Goal: Task Accomplishment & Management: Complete application form

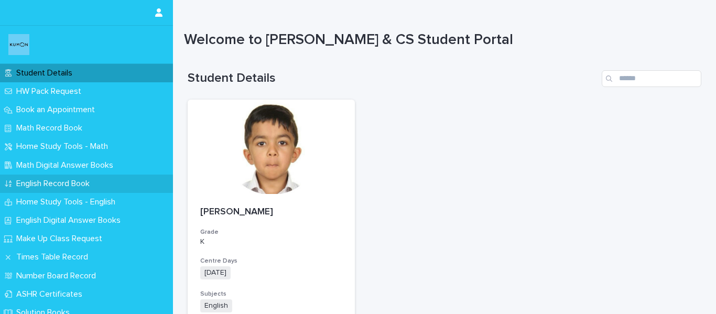
click at [98, 180] on p "English Record Book" at bounding box center [55, 184] width 86 height 10
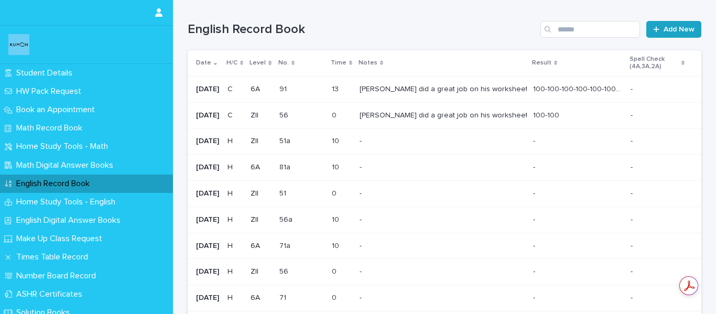
click at [668, 27] on span "Add New" at bounding box center [679, 29] width 31 height 7
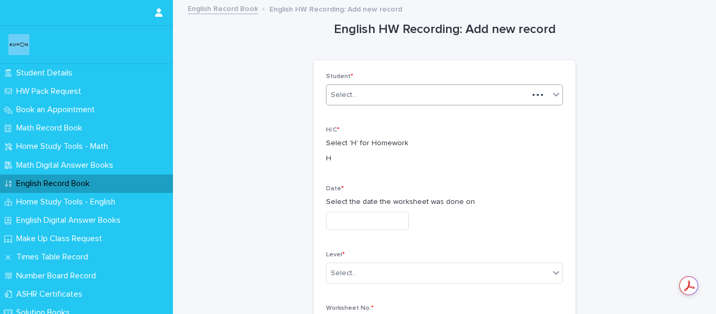
click at [452, 101] on div "Select..." at bounding box center [428, 95] width 202 height 17
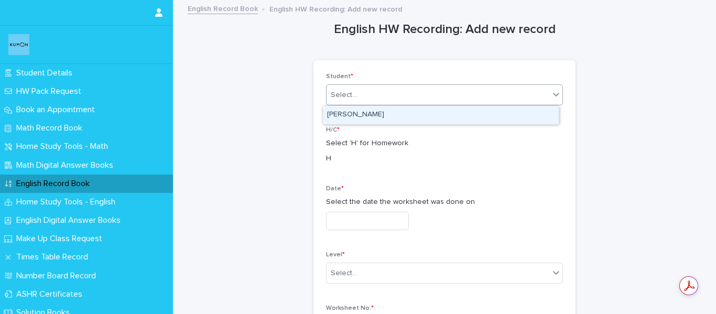
click at [406, 107] on div "[PERSON_NAME]" at bounding box center [441, 115] width 236 height 18
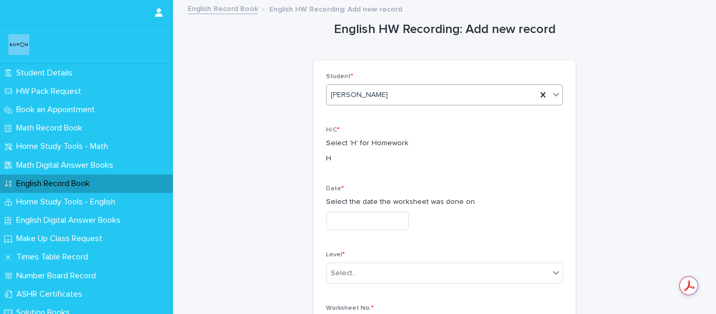
click at [368, 218] on input "text" at bounding box center [367, 221] width 83 height 18
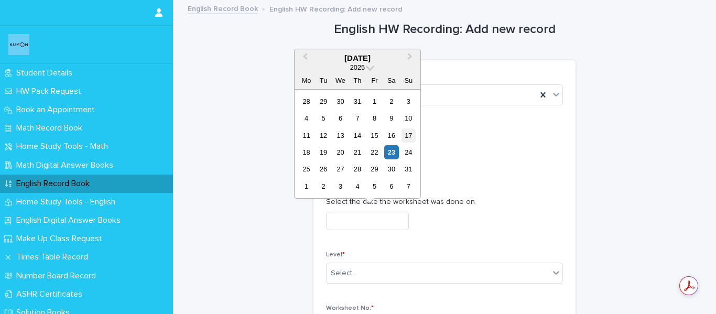
click at [408, 135] on div "17" at bounding box center [409, 135] width 14 height 14
type input "**********"
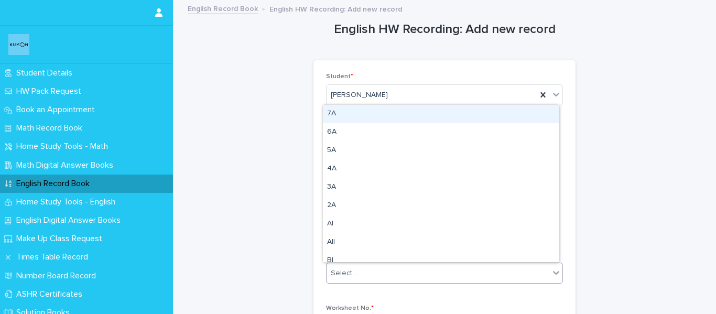
click at [370, 264] on div "Select..." at bounding box center [444, 273] width 237 height 21
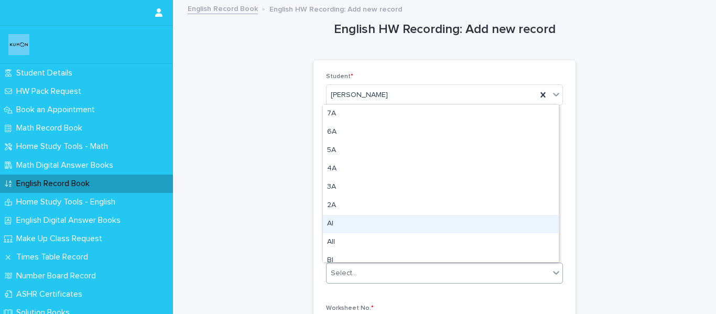
type input "*"
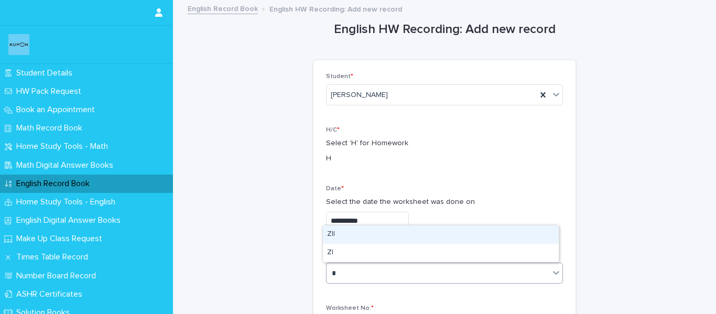
click at [385, 233] on div "ZII" at bounding box center [441, 234] width 236 height 18
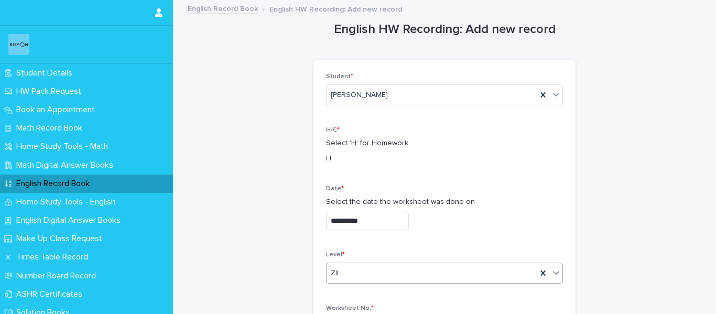
scroll to position [52, 0]
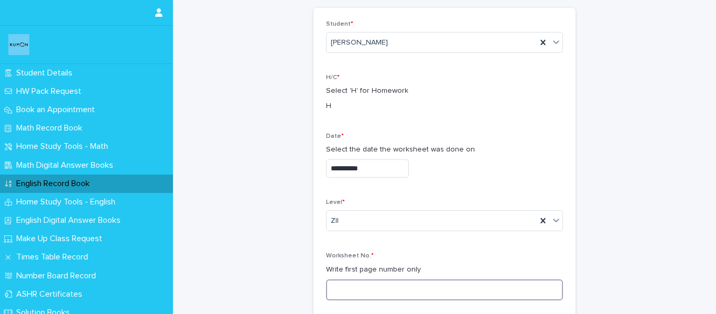
click at [393, 284] on input at bounding box center [444, 289] width 237 height 21
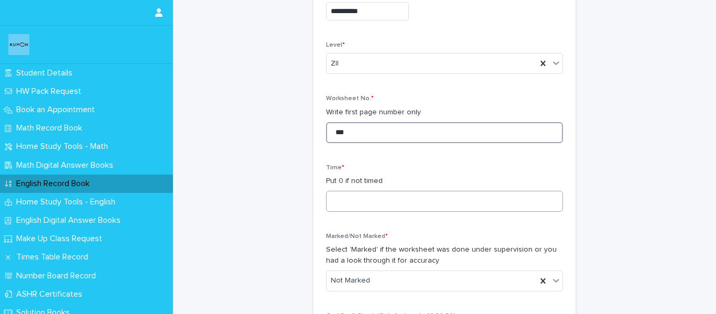
type input "***"
click at [405, 208] on input "*" at bounding box center [444, 201] width 237 height 21
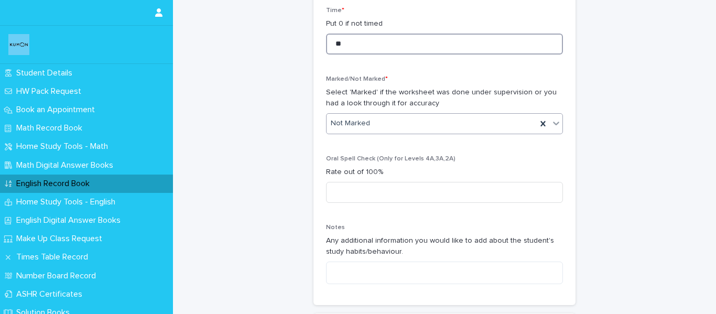
type input "**"
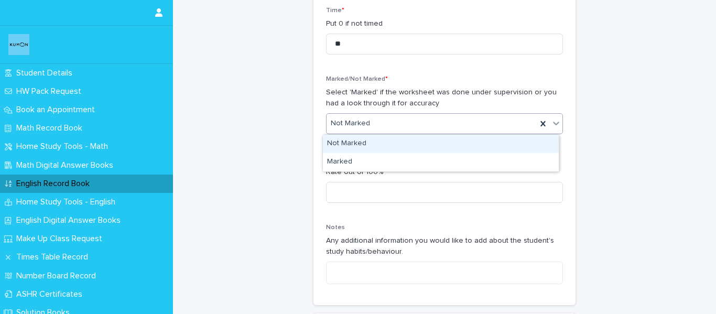
click at [418, 117] on div "Not Marked" at bounding box center [432, 123] width 210 height 17
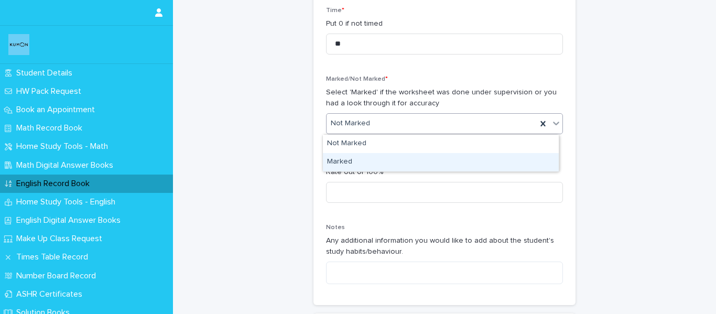
click at [409, 156] on div "Marked" at bounding box center [441, 162] width 236 height 18
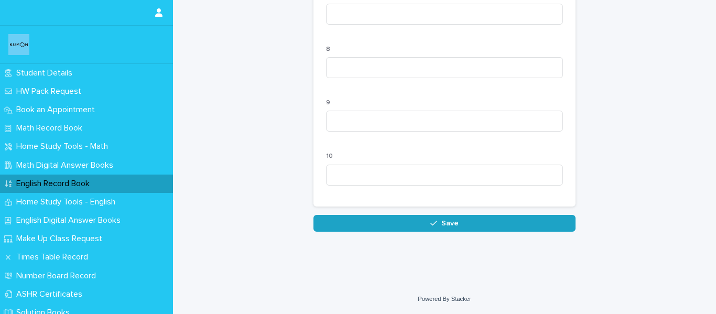
scroll to position [1109, 0]
click at [422, 224] on button "Save" at bounding box center [445, 223] width 262 height 17
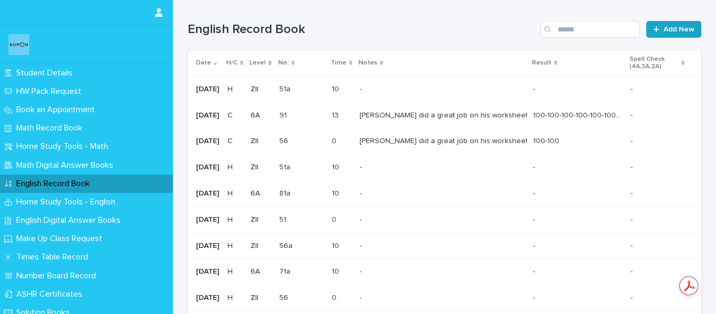
click at [659, 26] on div at bounding box center [658, 29] width 10 height 7
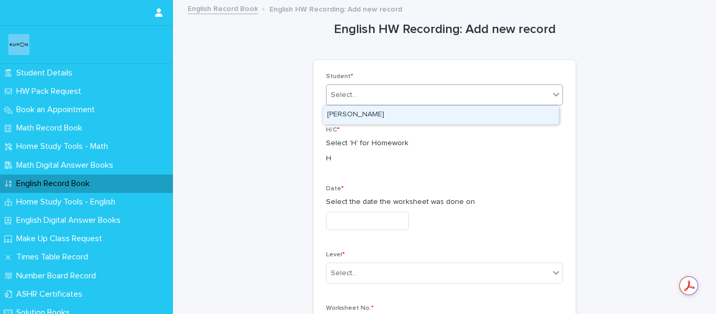
click at [404, 91] on div "Select..." at bounding box center [438, 95] width 223 height 17
click at [391, 116] on div "[PERSON_NAME]" at bounding box center [441, 115] width 236 height 18
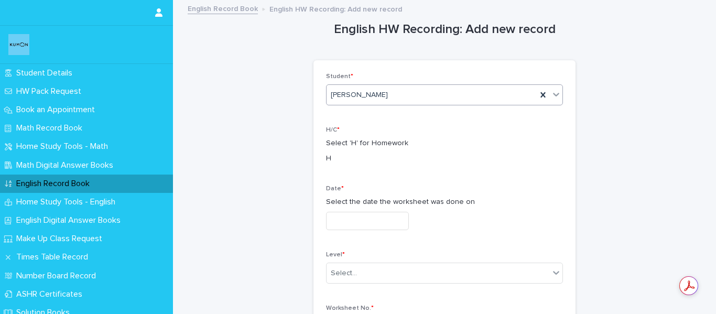
click at [400, 219] on input "text" at bounding box center [367, 221] width 83 height 18
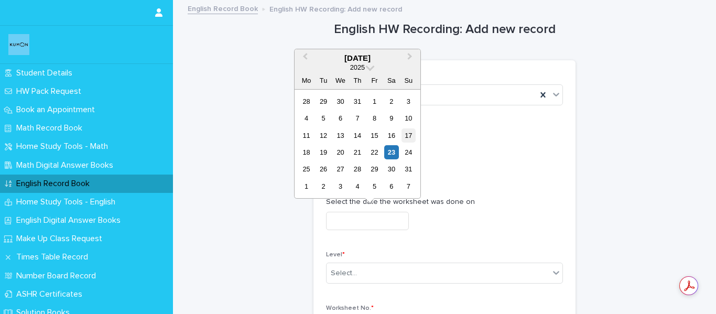
click at [413, 135] on div "17" at bounding box center [409, 135] width 14 height 14
type input "**********"
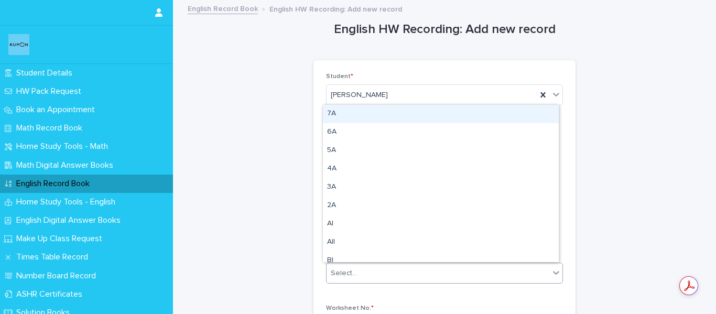
click at [379, 265] on div "Select..." at bounding box center [438, 273] width 223 height 17
type input "*"
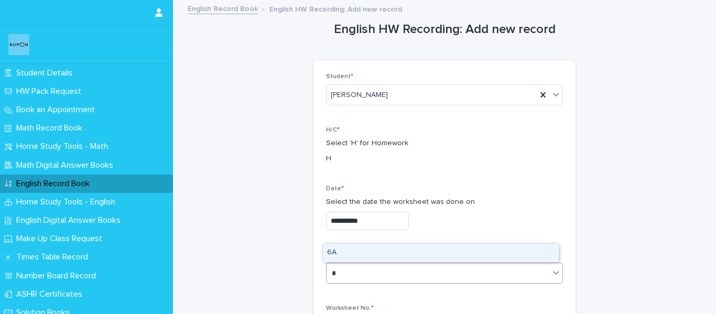
click at [377, 254] on div "6A" at bounding box center [441, 253] width 236 height 18
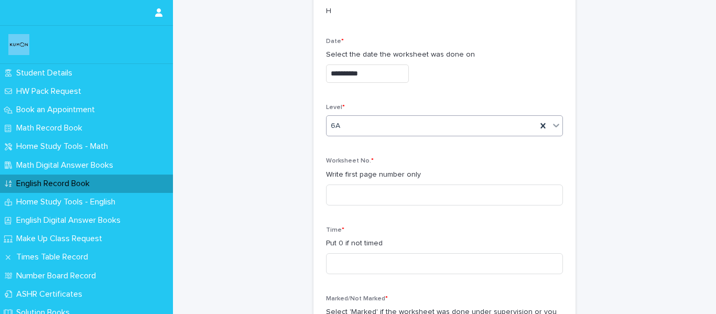
scroll to position [157, 0]
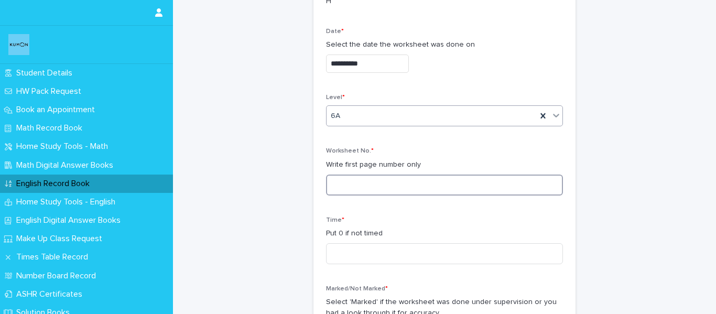
click at [377, 184] on input at bounding box center [444, 185] width 237 height 21
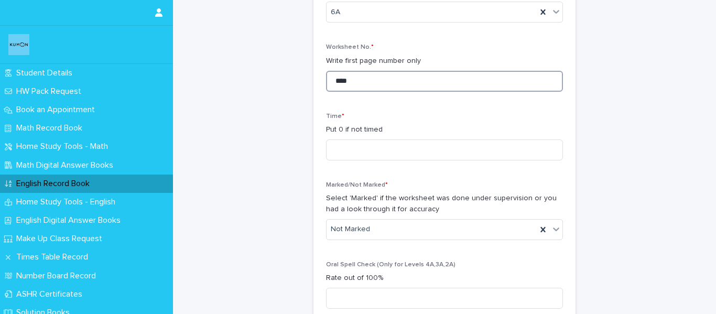
scroll to position [262, 0]
type input "****"
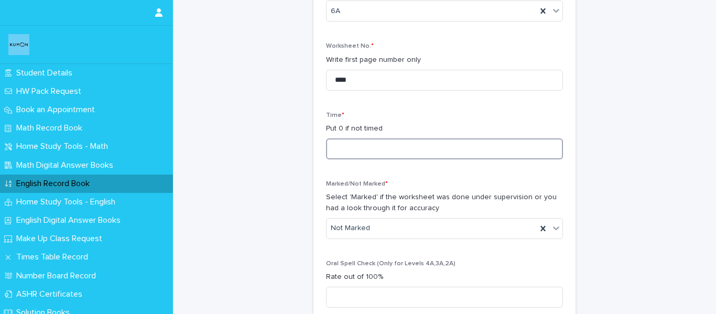
click at [376, 147] on input at bounding box center [444, 148] width 237 height 21
type input "**"
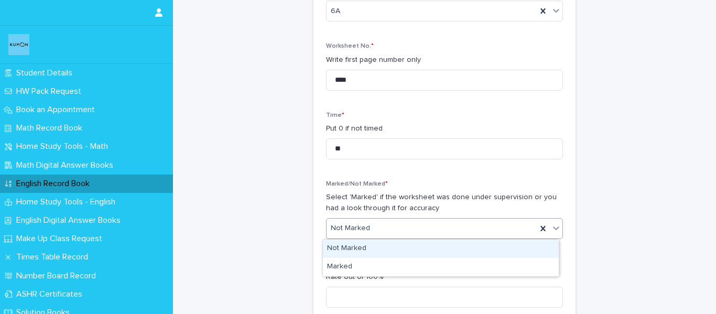
drag, startPoint x: 374, startPoint y: 227, endPoint x: 370, endPoint y: 244, distance: 17.4
click at [374, 227] on div "Not Marked" at bounding box center [432, 228] width 210 height 17
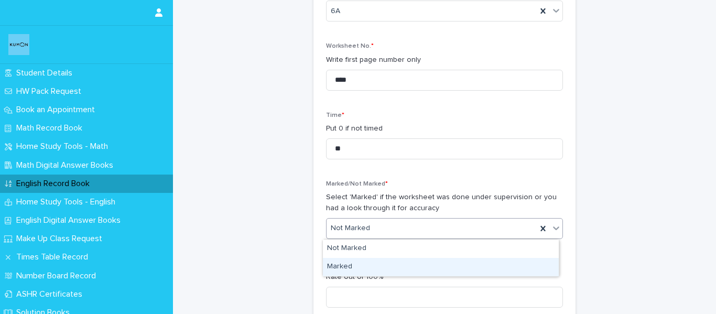
click at [368, 264] on div "Marked" at bounding box center [441, 267] width 236 height 18
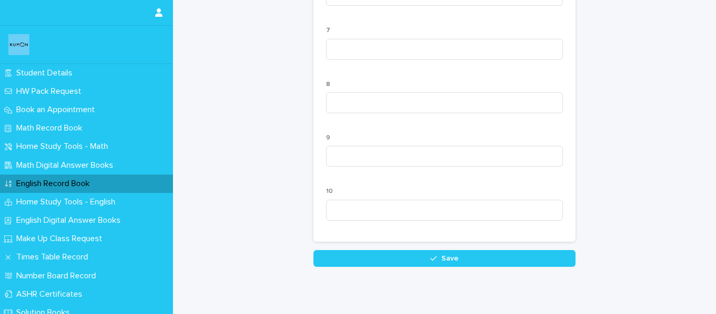
scroll to position [1109, 0]
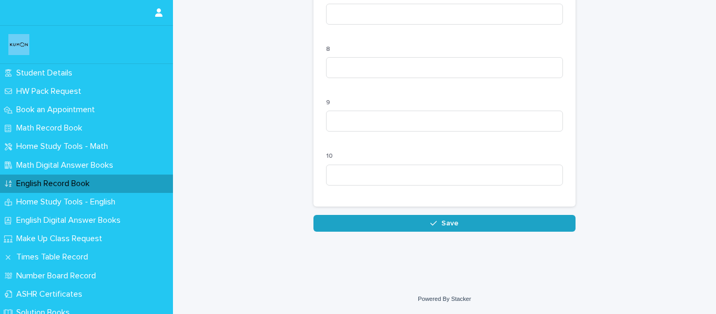
click at [433, 223] on icon "button" at bounding box center [433, 223] width 6 height 5
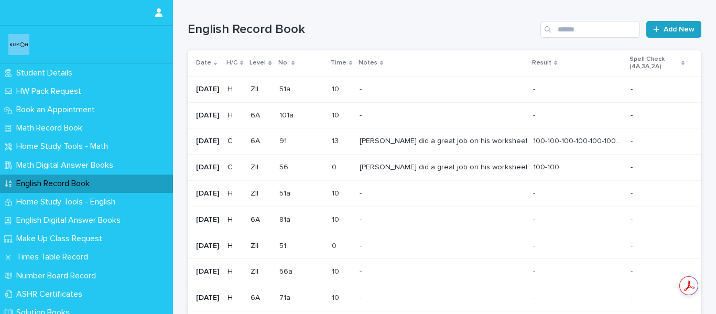
click at [680, 33] on span "Add New" at bounding box center [679, 29] width 31 height 7
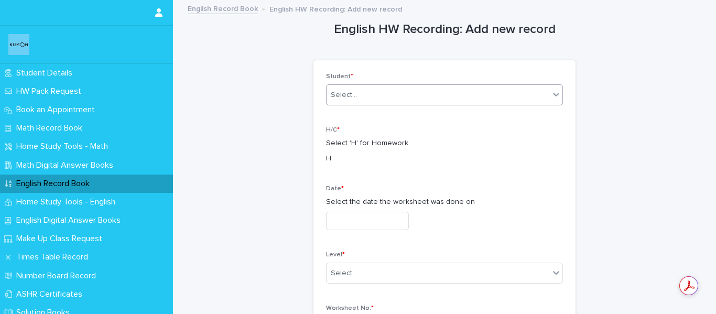
click at [454, 98] on div "Select..." at bounding box center [438, 95] width 223 height 17
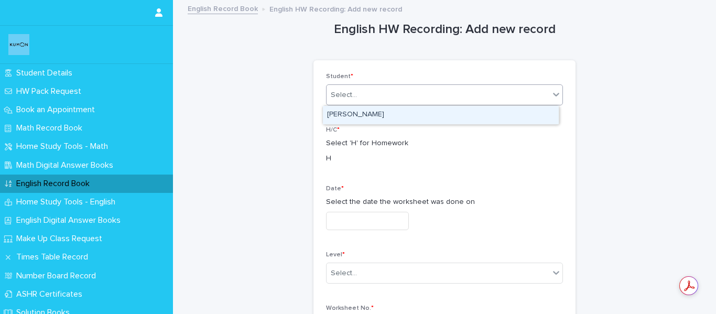
click at [439, 116] on div "[PERSON_NAME]" at bounding box center [441, 115] width 236 height 18
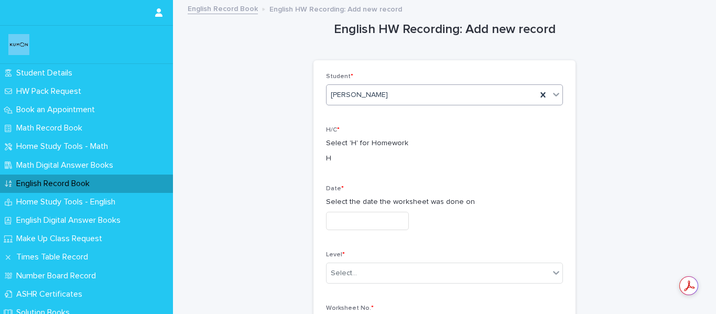
click at [405, 218] on input "text" at bounding box center [367, 221] width 83 height 18
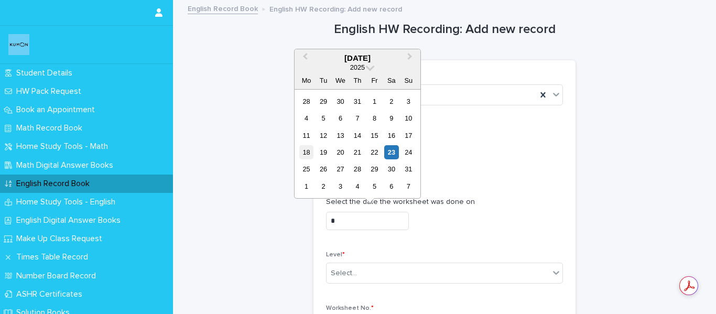
click at [305, 151] on div "18" at bounding box center [306, 152] width 14 height 14
type input "**********"
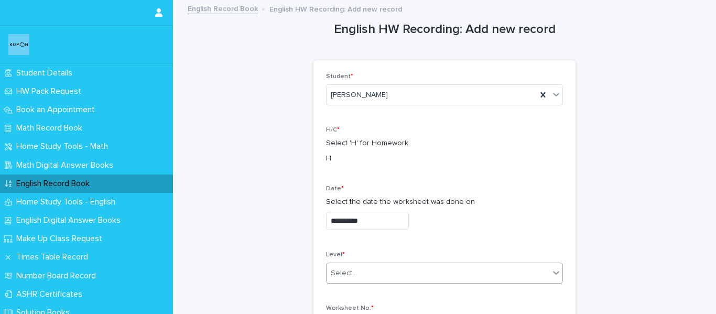
click at [379, 282] on div "Select..." at bounding box center [444, 273] width 237 height 21
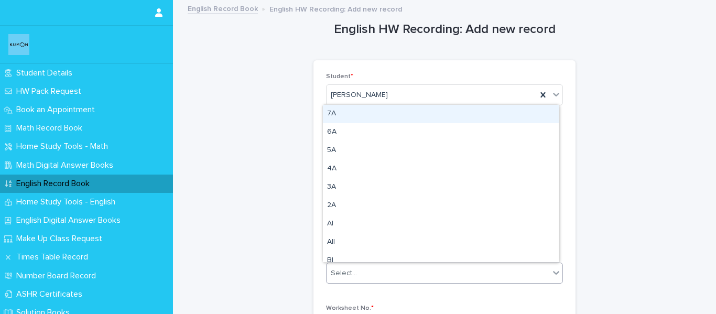
type input "*"
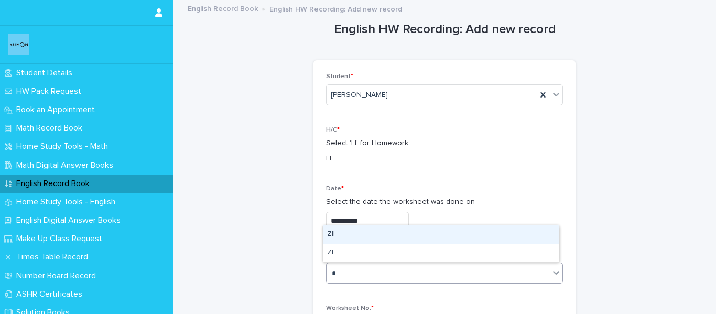
click at [373, 231] on div "ZII" at bounding box center [441, 234] width 236 height 18
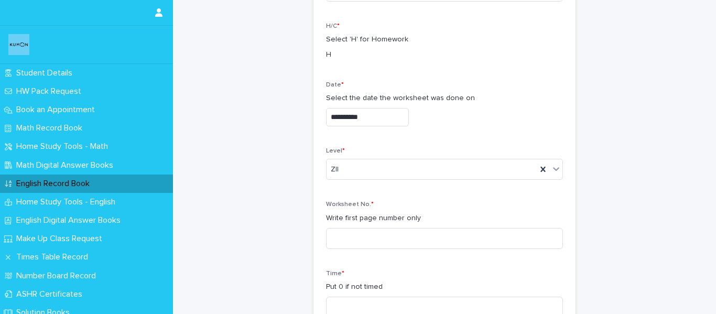
scroll to position [157, 0]
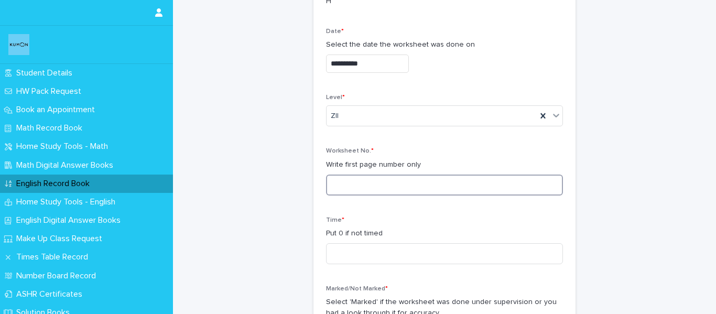
click at [369, 187] on input at bounding box center [444, 185] width 237 height 21
type input "***"
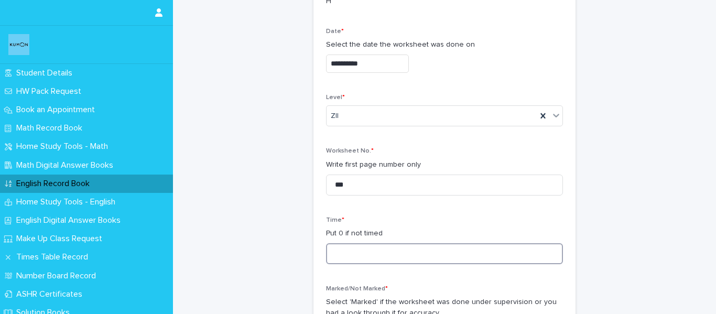
click at [371, 246] on input at bounding box center [444, 253] width 237 height 21
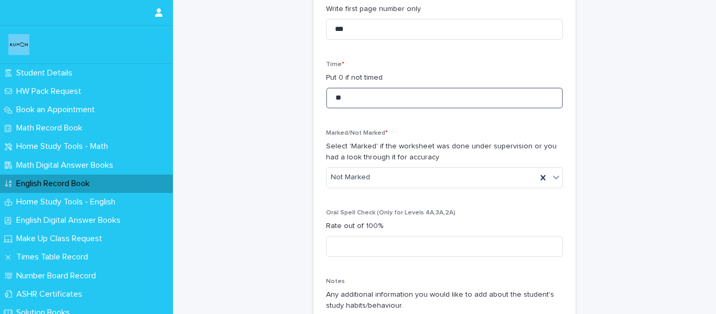
scroll to position [315, 0]
type input "**"
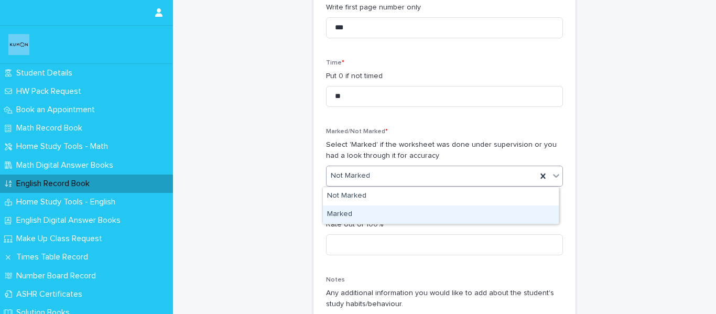
click at [358, 221] on div "Marked" at bounding box center [441, 215] width 236 height 18
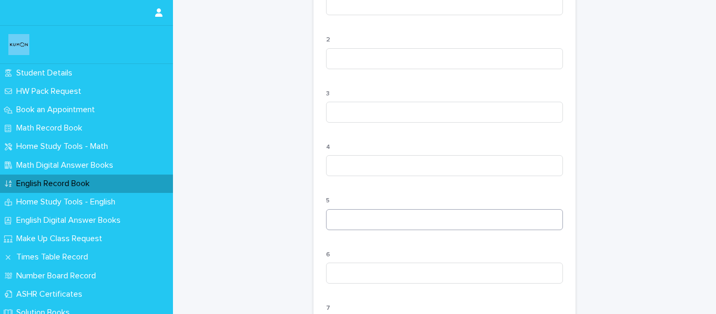
scroll to position [1101, 0]
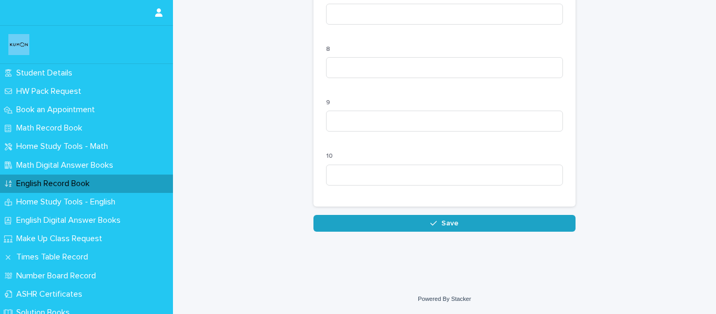
click at [424, 232] on button "Save" at bounding box center [445, 223] width 262 height 17
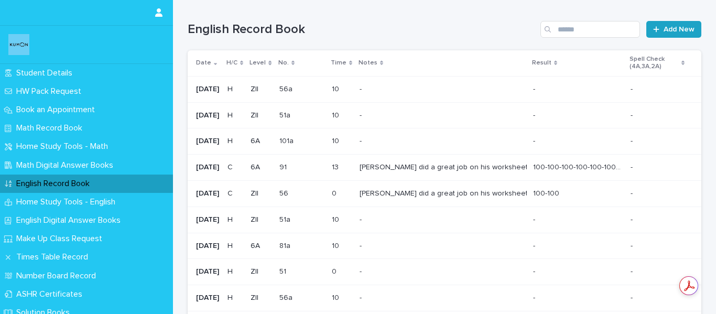
click at [676, 31] on span "Add New" at bounding box center [679, 29] width 31 height 7
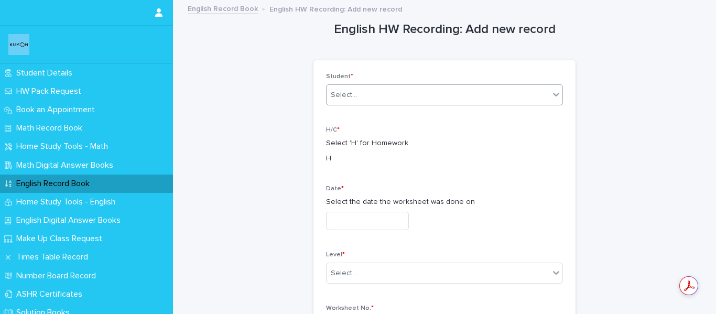
click at [468, 100] on div "Select..." at bounding box center [438, 95] width 223 height 17
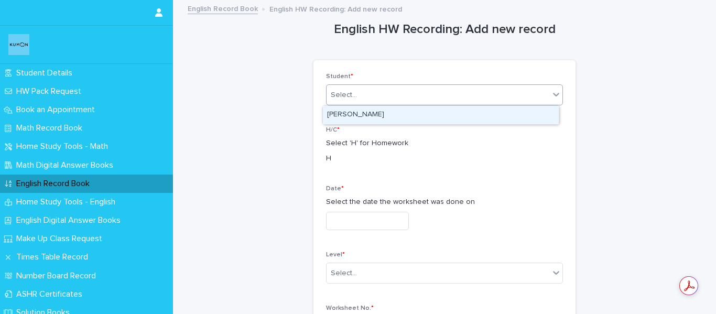
click at [462, 117] on div "[PERSON_NAME]" at bounding box center [441, 115] width 236 height 18
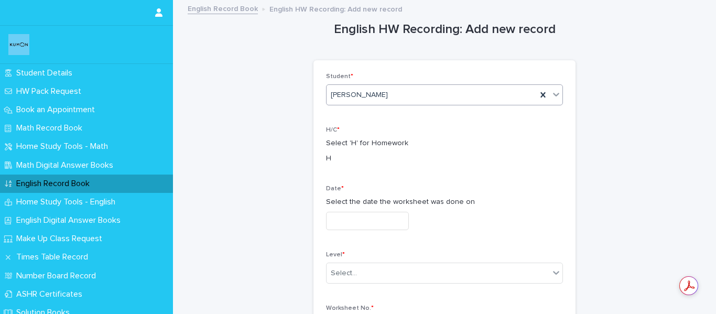
click at [398, 220] on input "text" at bounding box center [367, 221] width 83 height 18
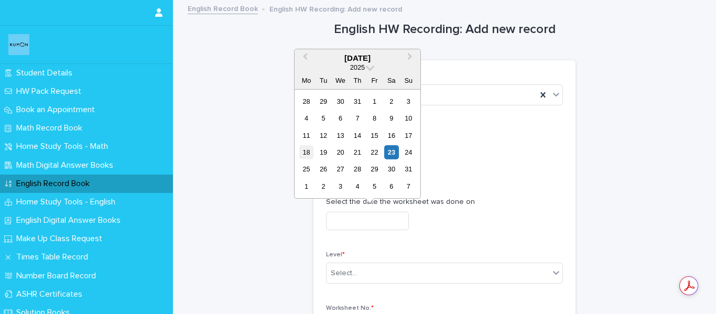
click at [306, 156] on div "18" at bounding box center [306, 152] width 14 height 14
type input "**********"
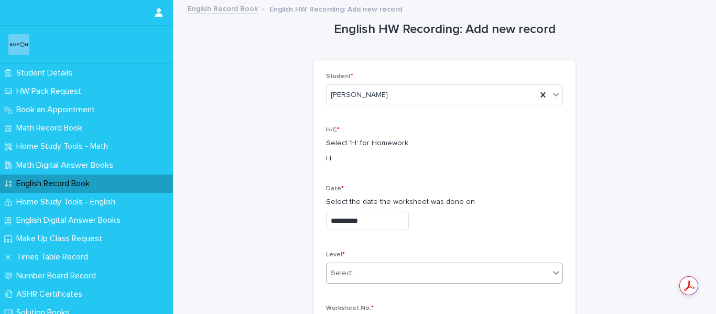
click at [381, 268] on div "Select..." at bounding box center [438, 273] width 223 height 17
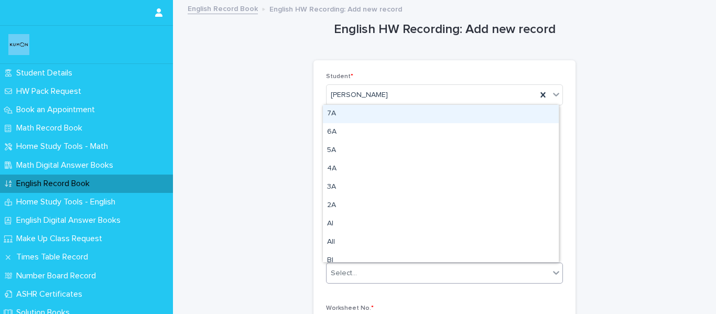
type input "*"
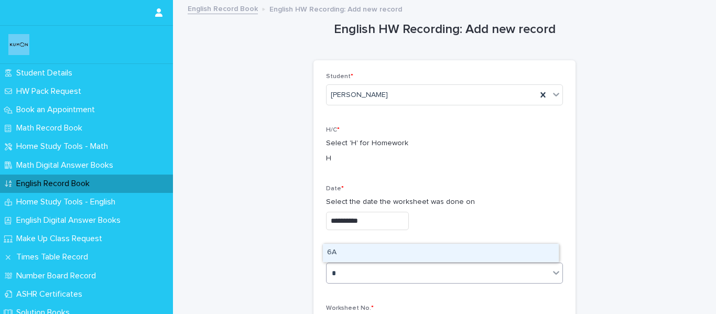
click at [384, 252] on div "6A" at bounding box center [441, 253] width 236 height 18
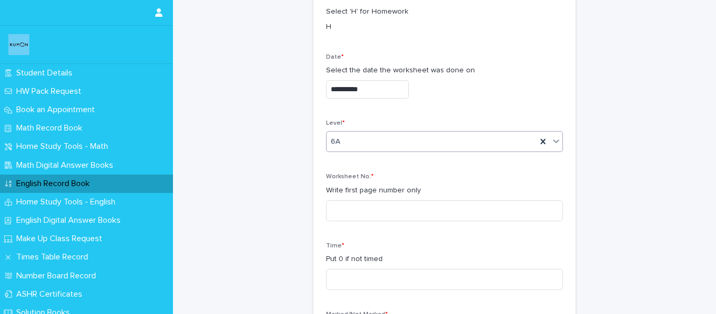
scroll to position [157, 0]
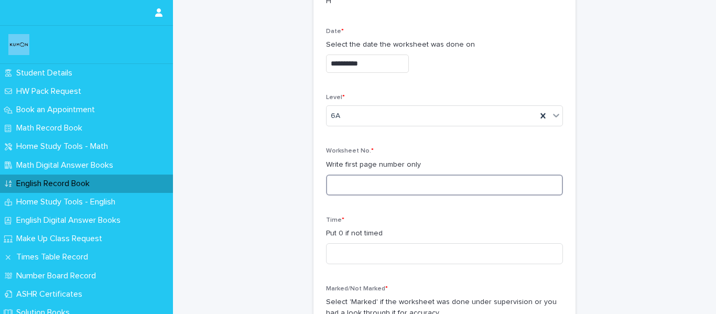
click at [402, 184] on input at bounding box center [444, 185] width 237 height 21
type input "****"
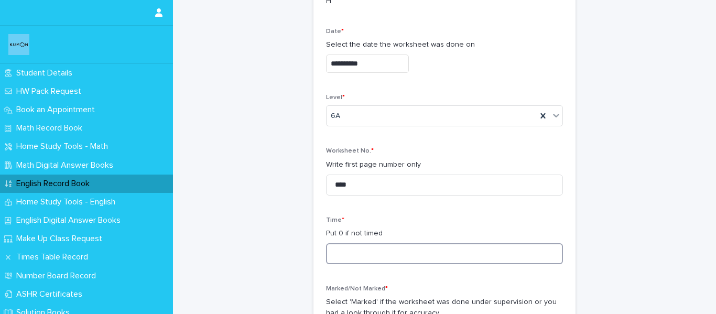
click at [415, 246] on input at bounding box center [444, 253] width 237 height 21
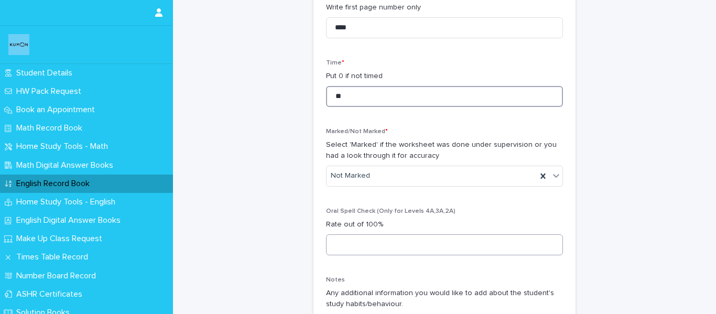
type input "**"
click at [392, 243] on input at bounding box center [444, 244] width 237 height 21
click at [407, 165] on div "Marked/Not Marked * Select 'Marked' if the worksheet was done under supervision…" at bounding box center [444, 161] width 237 height 67
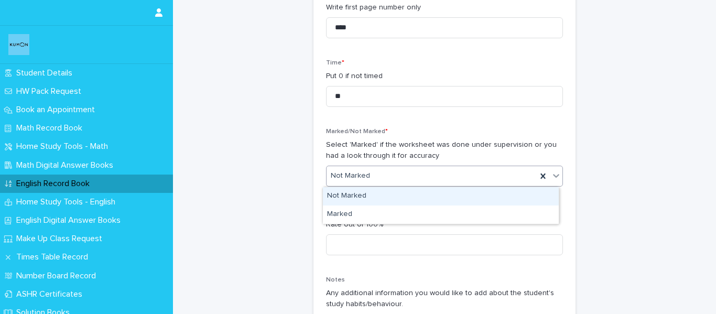
click at [407, 174] on div "Not Marked" at bounding box center [432, 175] width 210 height 17
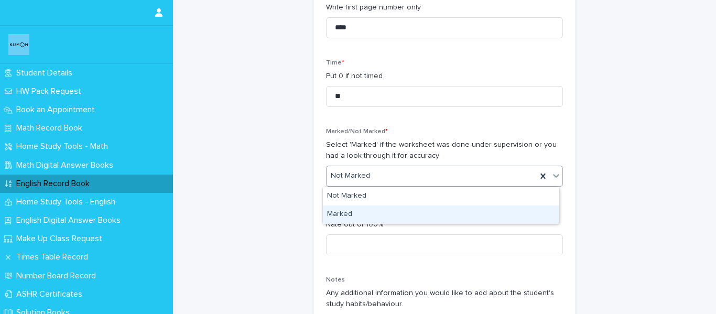
click at [399, 207] on div "Marked" at bounding box center [441, 215] width 236 height 18
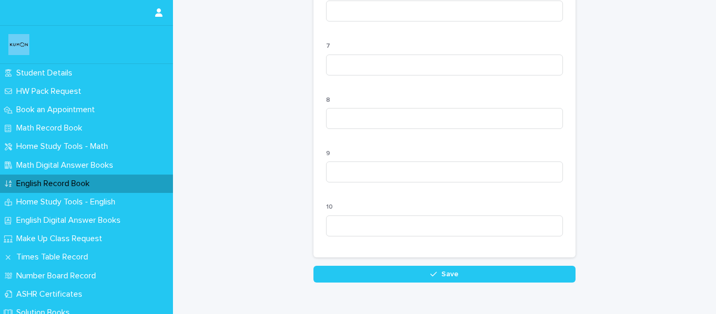
scroll to position [1109, 0]
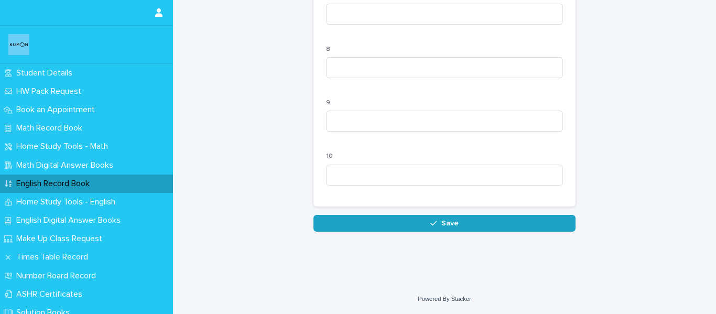
click at [455, 231] on button "Save" at bounding box center [445, 223] width 262 height 17
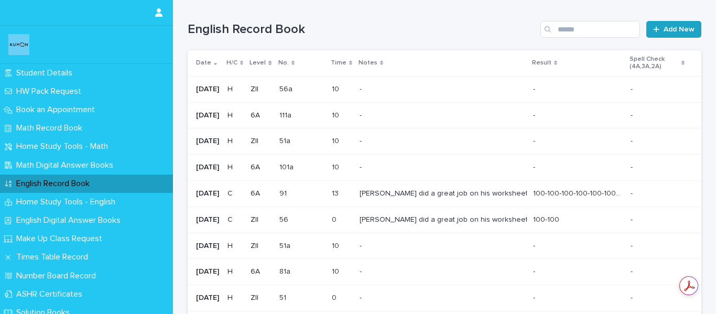
click at [684, 31] on span "Add New" at bounding box center [679, 29] width 31 height 7
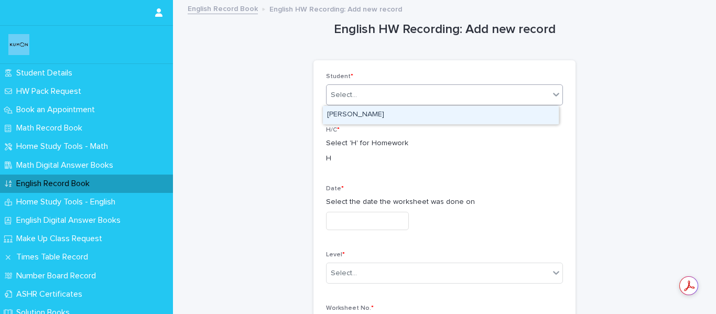
click at [472, 102] on div "Select..." at bounding box center [438, 95] width 223 height 17
click at [456, 116] on div "[PERSON_NAME]" at bounding box center [441, 115] width 236 height 18
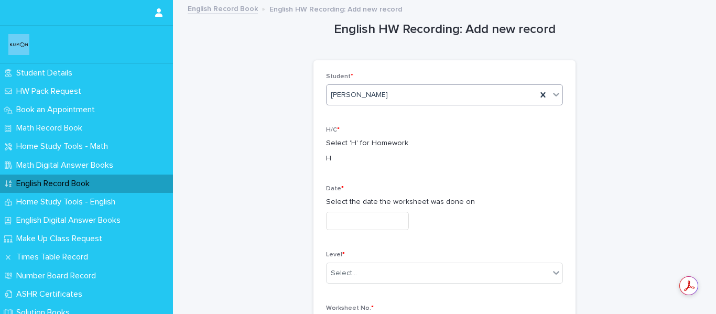
click at [409, 221] on input "text" at bounding box center [367, 221] width 83 height 18
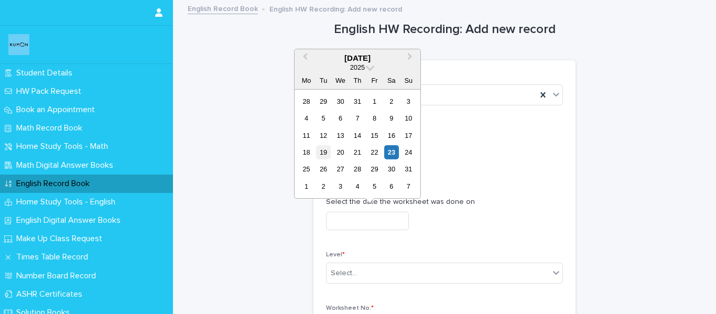
click at [322, 151] on div "19" at bounding box center [323, 152] width 14 height 14
type input "**********"
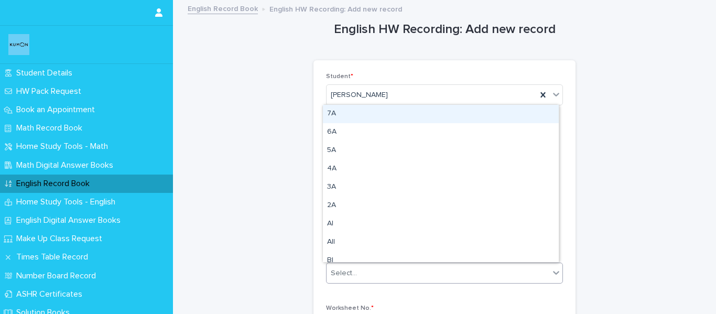
click at [389, 277] on div "Select..." at bounding box center [438, 273] width 223 height 17
type input "*"
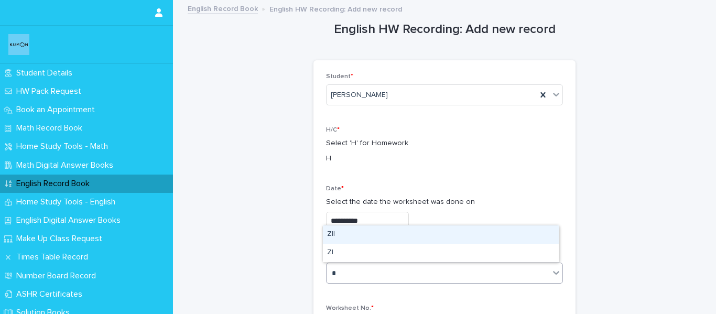
click at [382, 236] on div "ZII" at bounding box center [441, 234] width 236 height 18
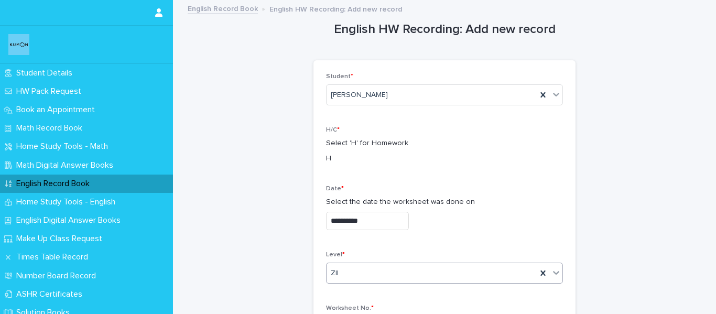
scroll to position [157, 0]
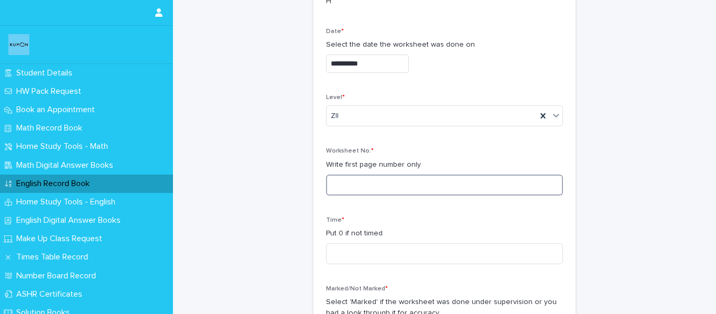
click at [376, 182] on input at bounding box center [444, 185] width 237 height 21
type input "***"
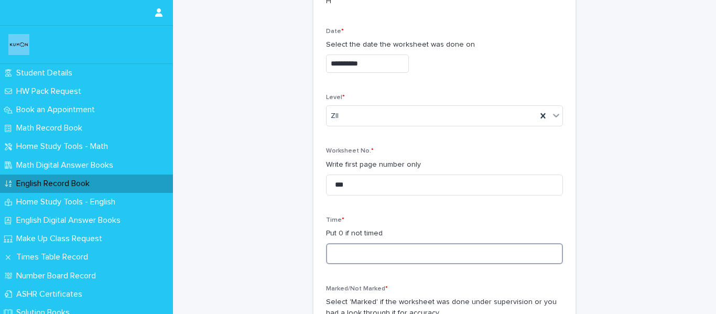
click at [383, 256] on input at bounding box center [444, 253] width 237 height 21
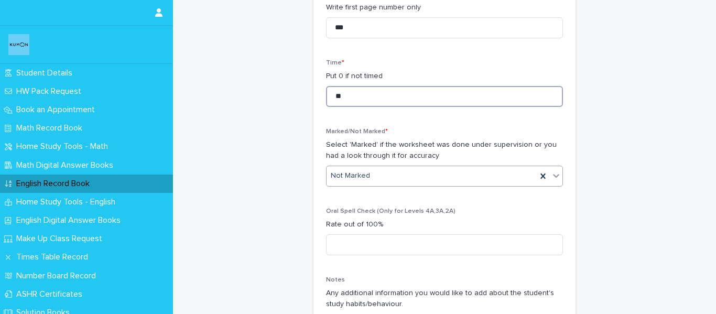
type input "**"
click at [372, 166] on div "Not Marked" at bounding box center [444, 176] width 237 height 21
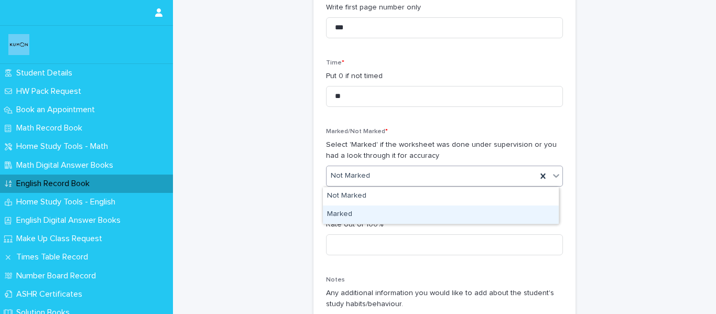
click at [372, 211] on div "Marked" at bounding box center [441, 215] width 236 height 18
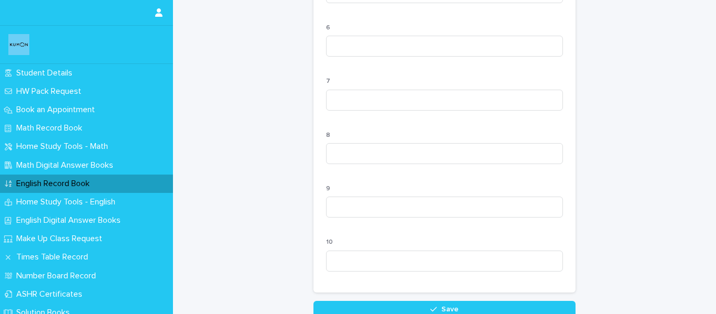
scroll to position [1101, 0]
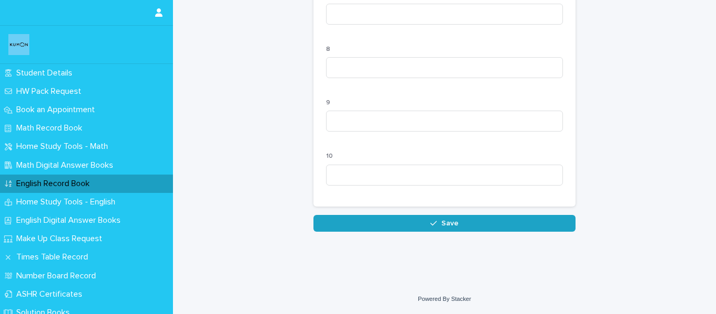
click at [403, 232] on button "Save" at bounding box center [445, 223] width 262 height 17
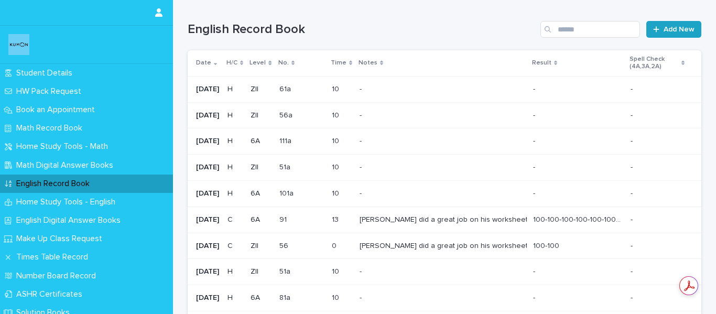
click at [682, 35] on link "Add New" at bounding box center [673, 29] width 55 height 17
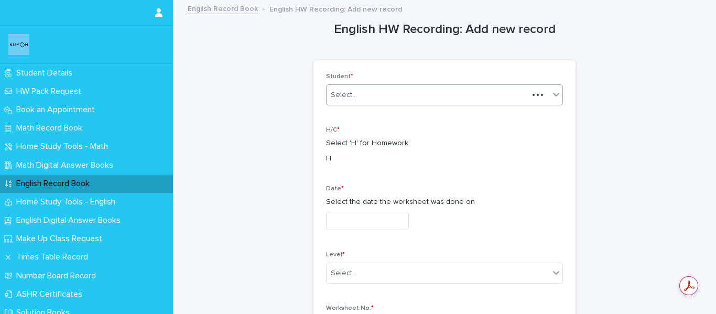
click at [421, 94] on div "Select..." at bounding box center [428, 95] width 202 height 17
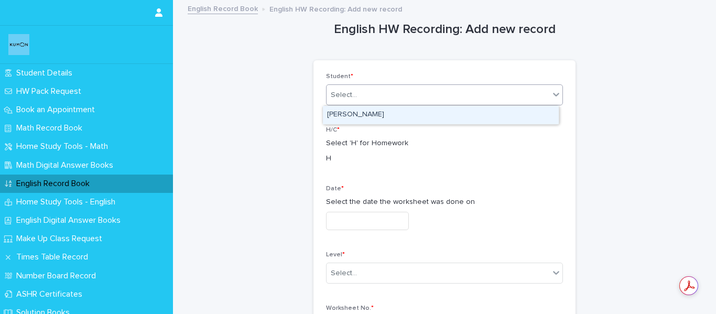
click at [358, 116] on div "[PERSON_NAME]" at bounding box center [441, 115] width 236 height 18
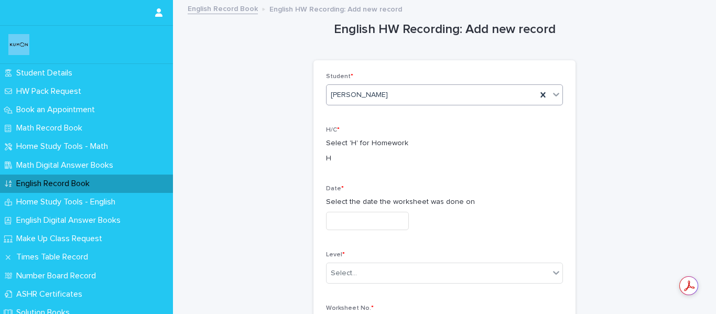
click at [359, 218] on input "text" at bounding box center [367, 221] width 83 height 18
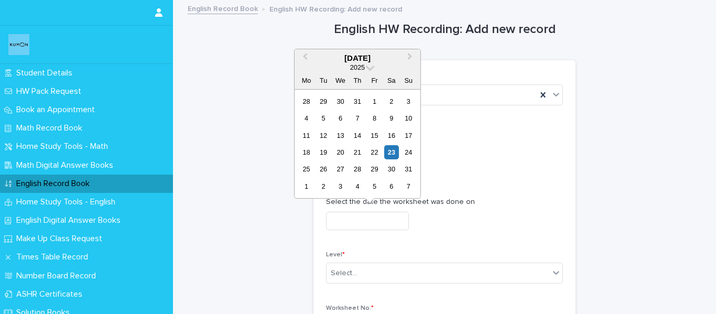
click at [324, 143] on div "11 12 13 14 15 16 17" at bounding box center [357, 135] width 119 height 17
click at [324, 144] on div "18 19 20 21 22 23 24" at bounding box center [357, 152] width 119 height 17
click at [325, 148] on div "19" at bounding box center [323, 152] width 14 height 14
type input "**********"
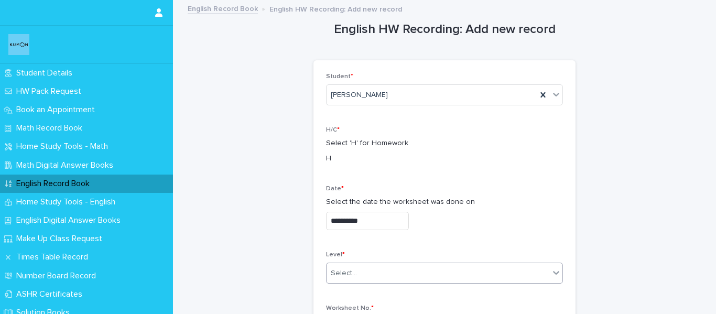
click at [371, 272] on div "Select..." at bounding box center [438, 273] width 223 height 17
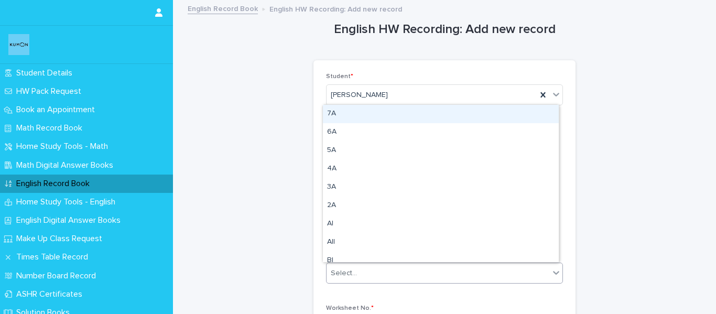
type input "*"
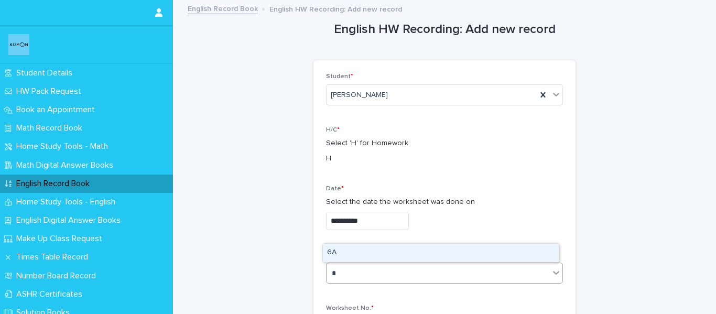
click at [369, 250] on div "6A" at bounding box center [441, 253] width 236 height 18
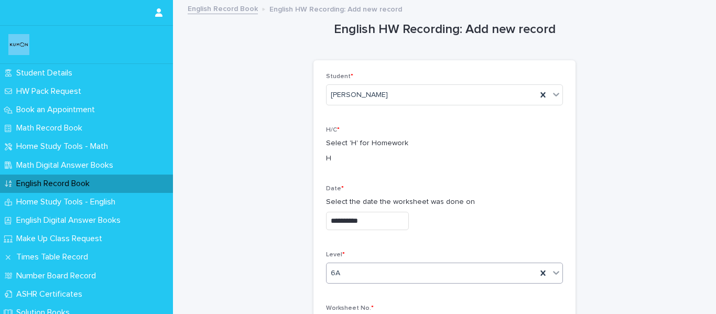
scroll to position [157, 0]
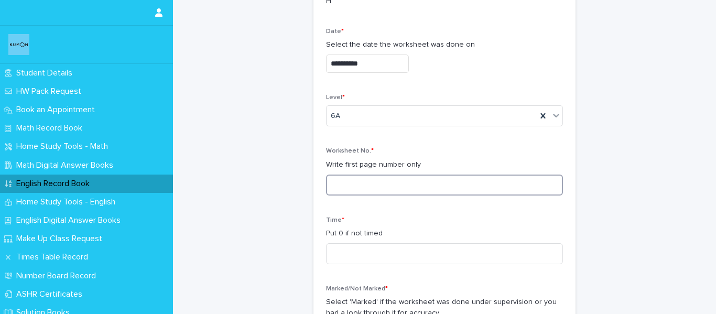
click at [368, 189] on input at bounding box center [444, 185] width 237 height 21
type input "****"
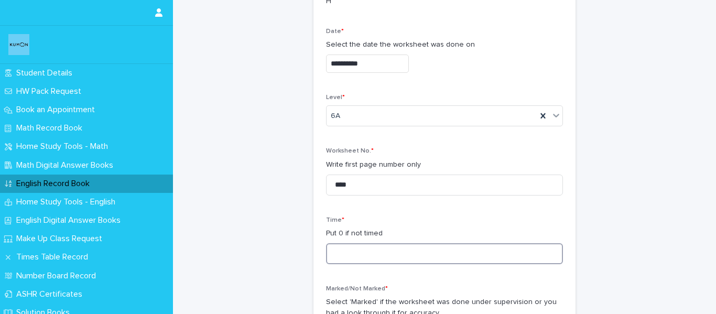
click at [374, 250] on input at bounding box center [444, 253] width 237 height 21
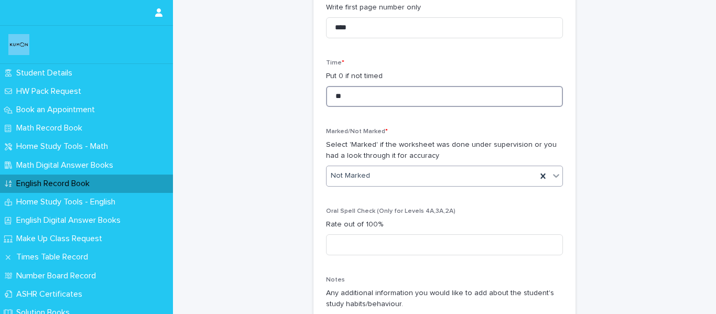
type input "**"
click at [382, 168] on div "Not Marked" at bounding box center [432, 175] width 210 height 17
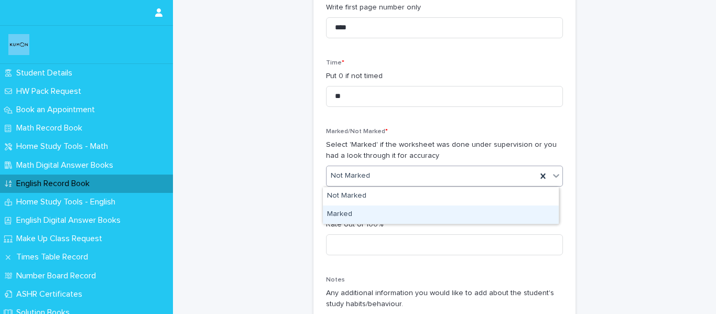
click at [374, 211] on div "Marked" at bounding box center [441, 215] width 236 height 18
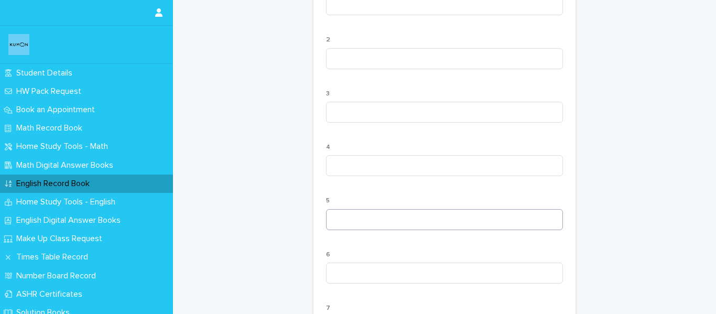
scroll to position [1101, 0]
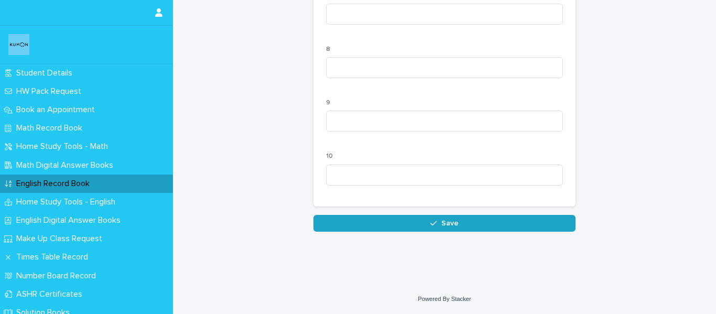
click at [431, 232] on button "Save" at bounding box center [445, 223] width 262 height 17
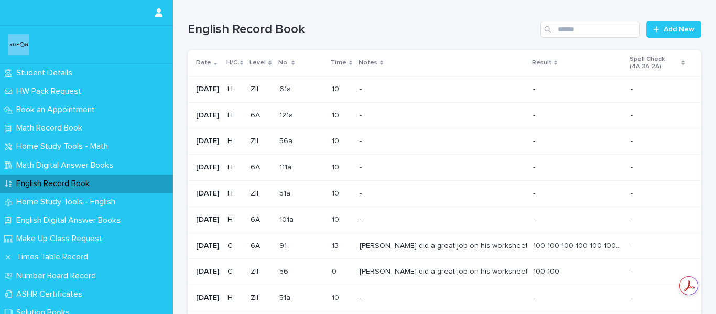
click at [669, 20] on div "English Record Book Add New" at bounding box center [445, 25] width 514 height 50
click at [669, 22] on link "Add New" at bounding box center [673, 29] width 55 height 17
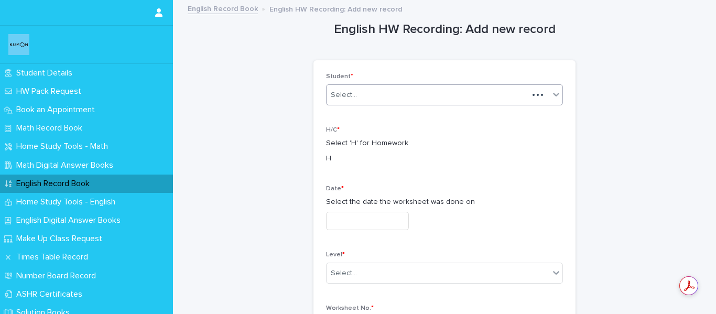
click at [399, 89] on div "Select..." at bounding box center [428, 95] width 202 height 17
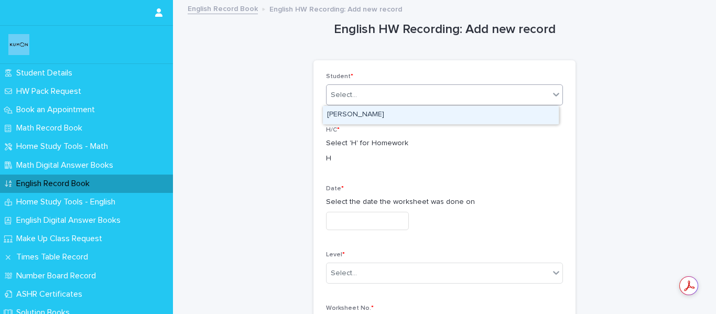
click at [383, 113] on div "[PERSON_NAME]" at bounding box center [441, 115] width 236 height 18
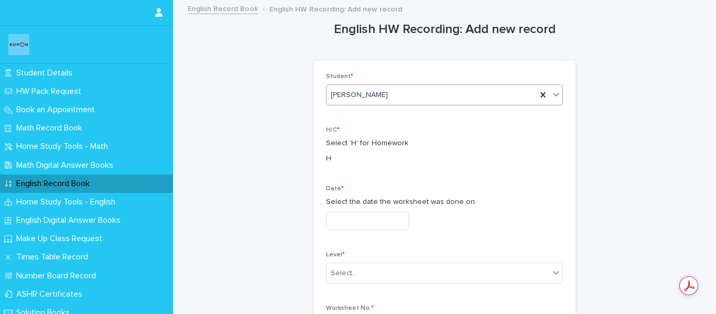
click at [371, 219] on input "text" at bounding box center [367, 221] width 83 height 18
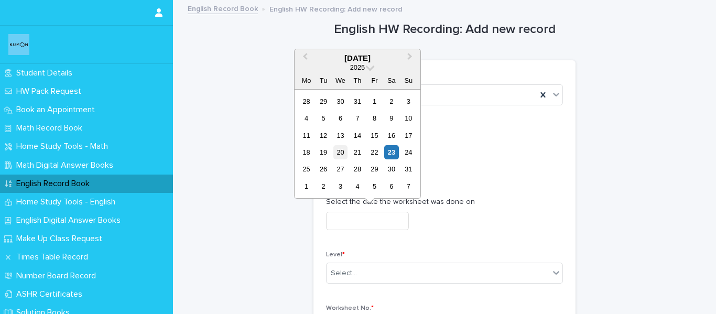
click at [341, 152] on div "20" at bounding box center [340, 152] width 14 height 14
type input "**********"
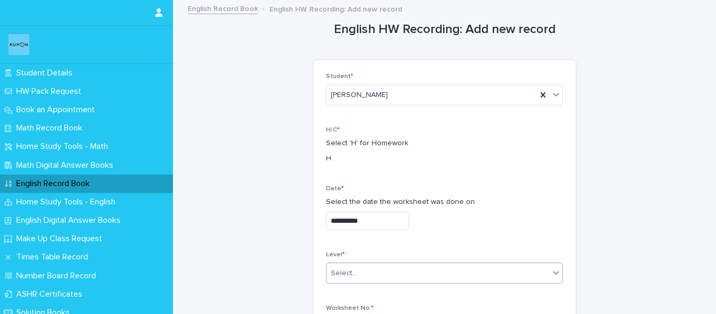
click at [401, 265] on div "Select..." at bounding box center [438, 273] width 223 height 17
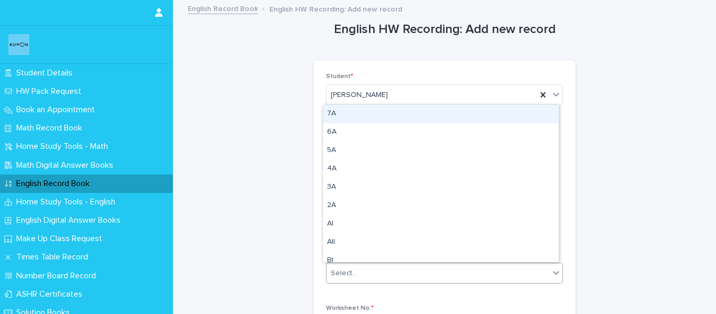
type input "*"
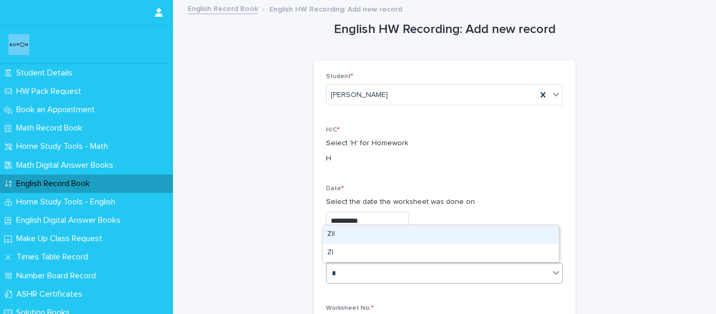
click at [382, 236] on div "ZII" at bounding box center [441, 234] width 236 height 18
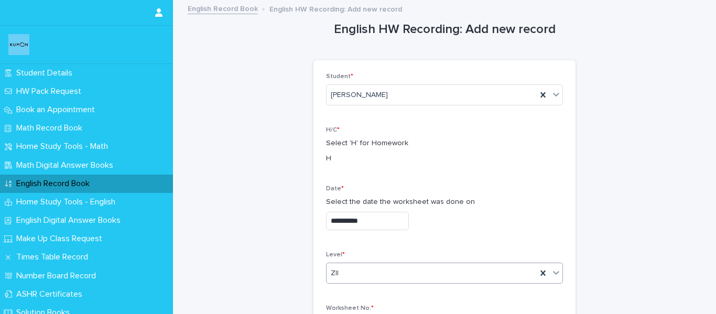
scroll to position [210, 0]
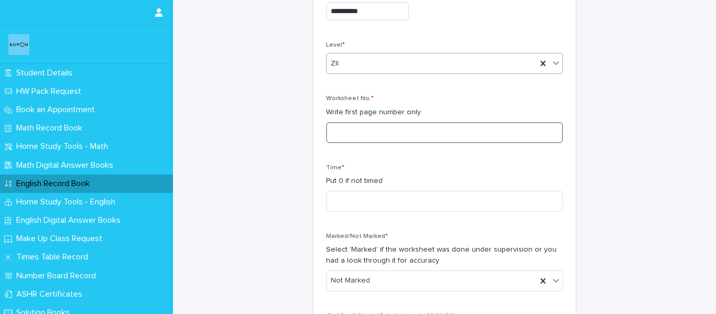
click at [383, 129] on input at bounding box center [444, 132] width 237 height 21
type input "***"
click at [370, 201] on input at bounding box center [444, 201] width 237 height 21
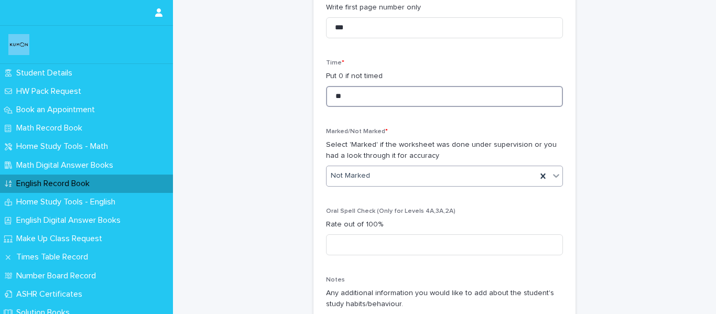
type input "**"
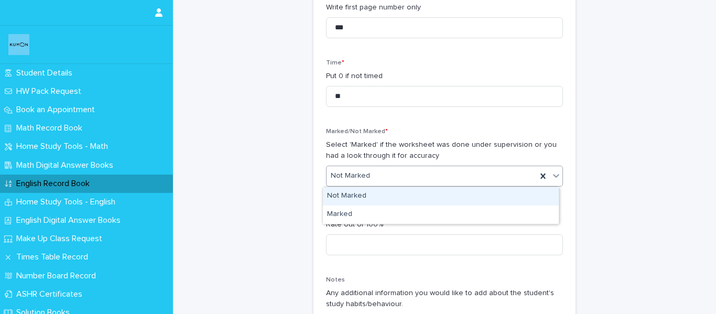
click at [368, 182] on div "Not Marked" at bounding box center [432, 175] width 210 height 17
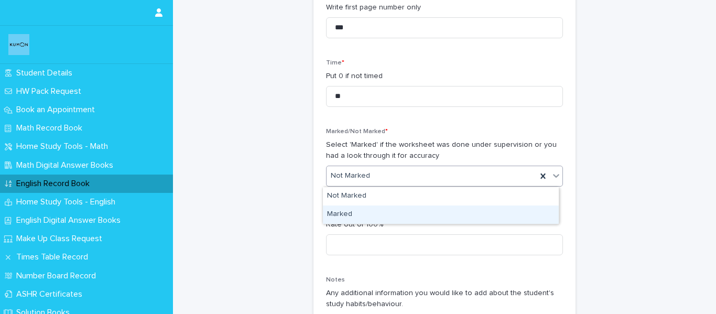
click at [370, 218] on div "Marked" at bounding box center [441, 215] width 236 height 18
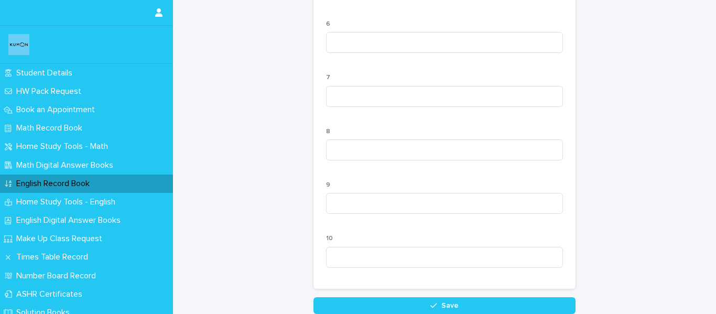
scroll to position [1109, 0]
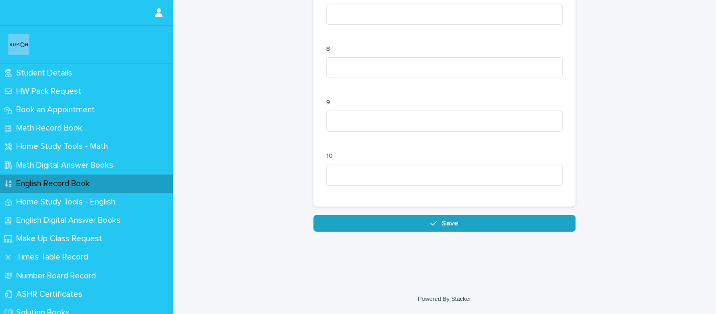
click at [455, 222] on button "Save" at bounding box center [445, 223] width 262 height 17
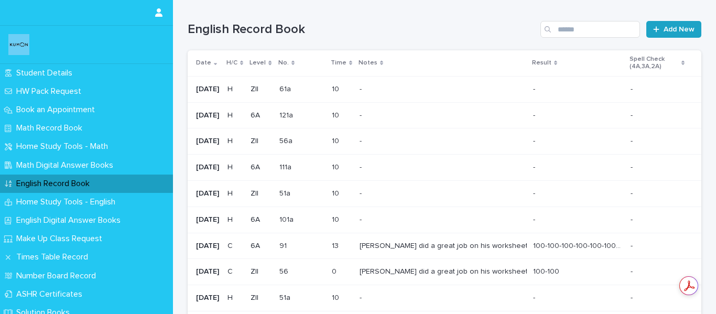
click at [664, 31] on span "Add New" at bounding box center [679, 29] width 31 height 7
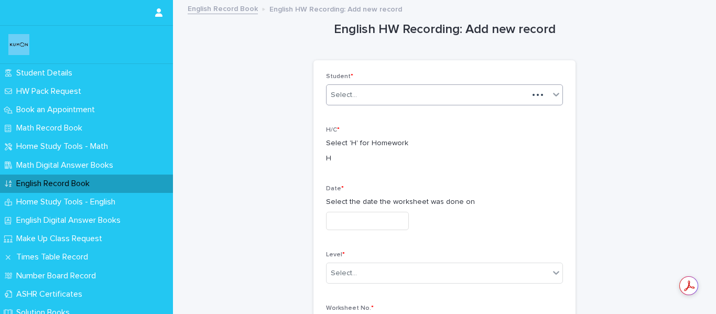
click at [406, 101] on div "Select..." at bounding box center [428, 95] width 202 height 17
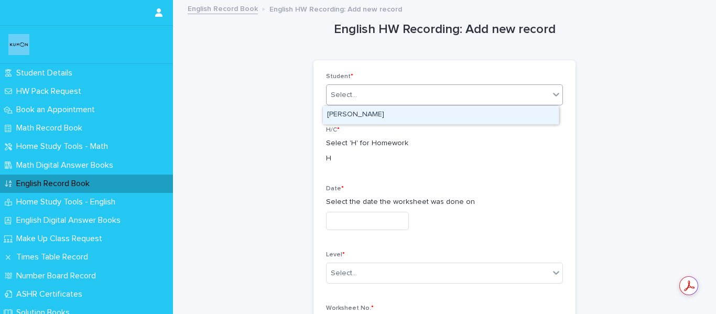
click at [389, 110] on div "[PERSON_NAME]" at bounding box center [441, 115] width 236 height 18
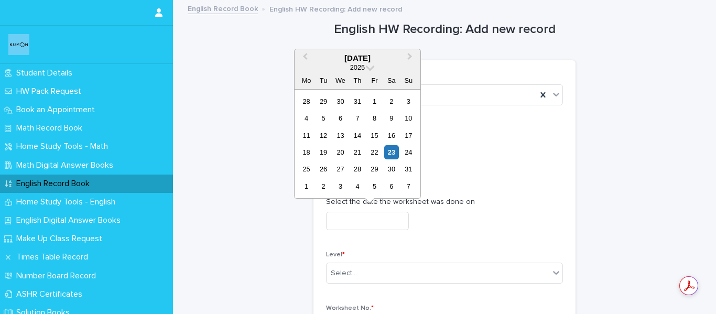
click at [386, 215] on input "text" at bounding box center [367, 221] width 83 height 18
click at [345, 148] on div "20" at bounding box center [340, 152] width 14 height 14
type input "**********"
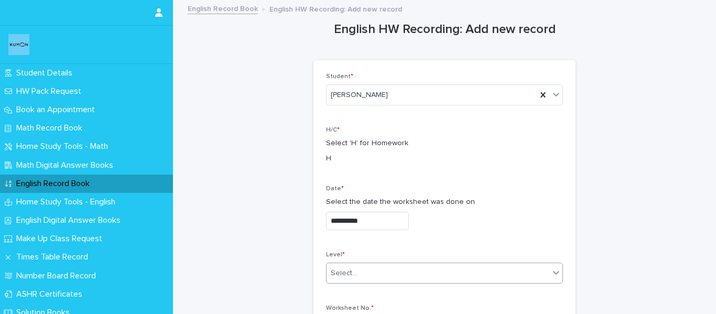
click at [363, 269] on div "Select..." at bounding box center [438, 273] width 223 height 17
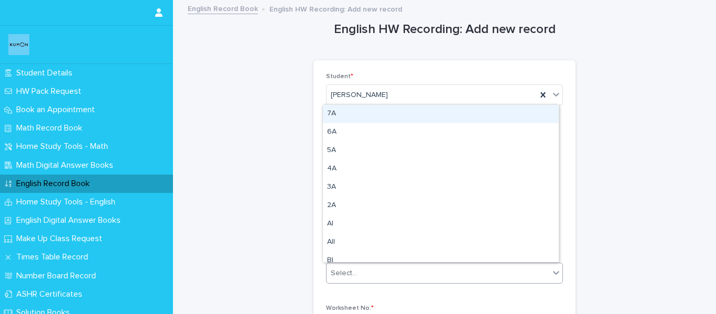
type input "*"
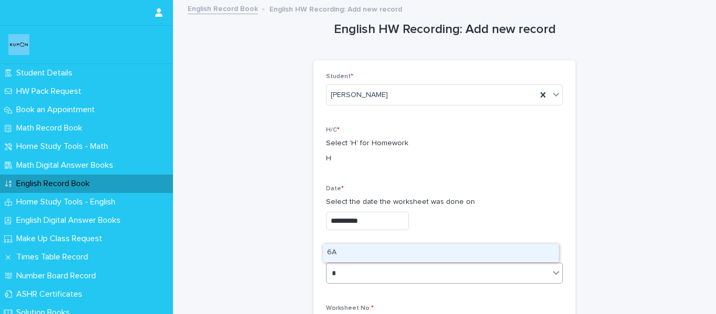
click at [356, 251] on div "6A" at bounding box center [441, 253] width 236 height 18
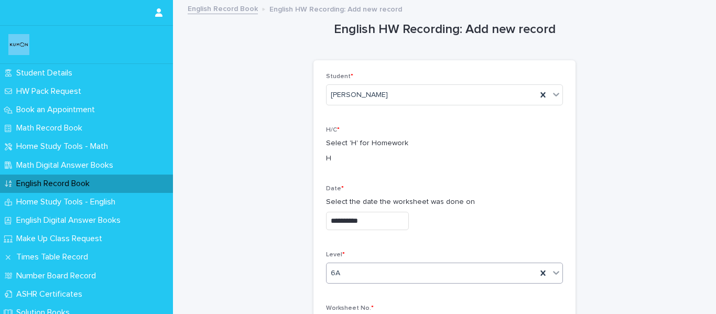
scroll to position [157, 0]
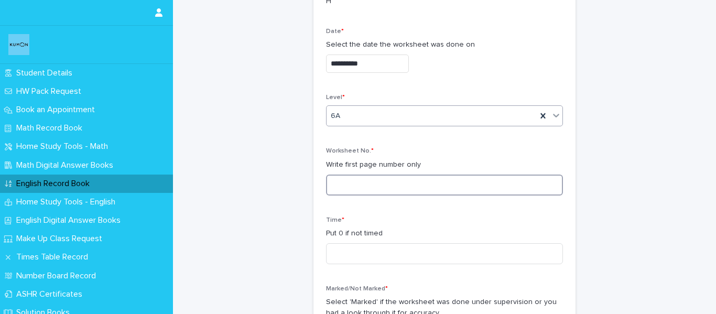
click at [359, 184] on input at bounding box center [444, 185] width 237 height 21
type input "****"
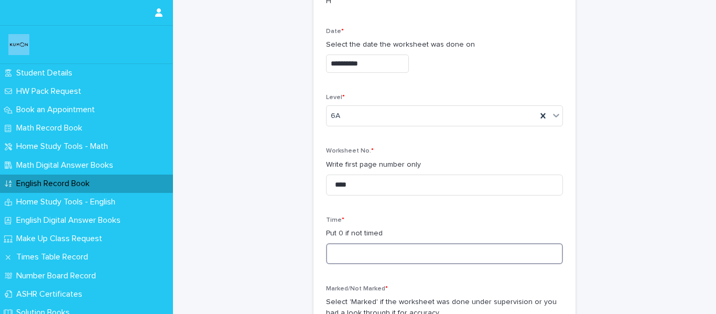
click at [370, 248] on input at bounding box center [444, 253] width 237 height 21
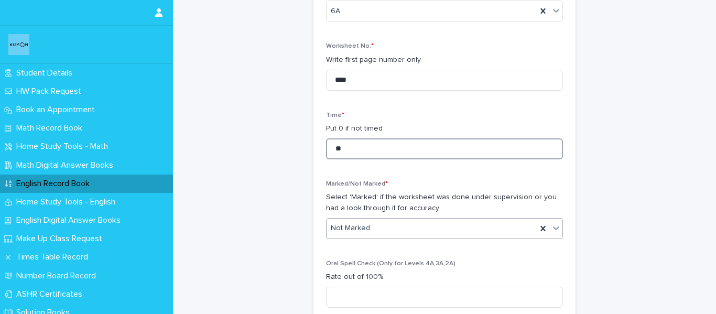
type input "**"
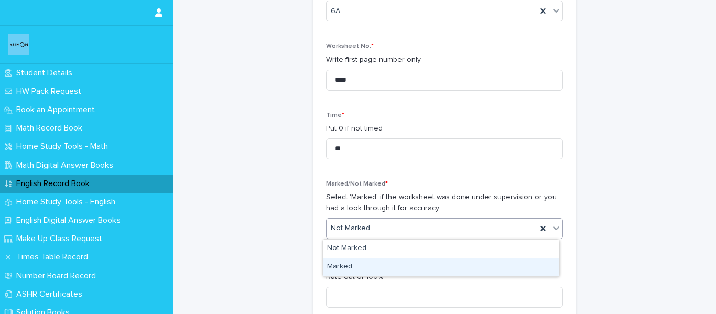
click at [361, 262] on div "Marked" at bounding box center [441, 267] width 236 height 18
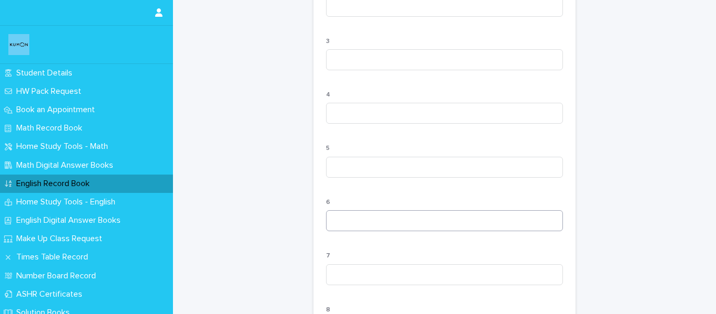
scroll to position [1101, 0]
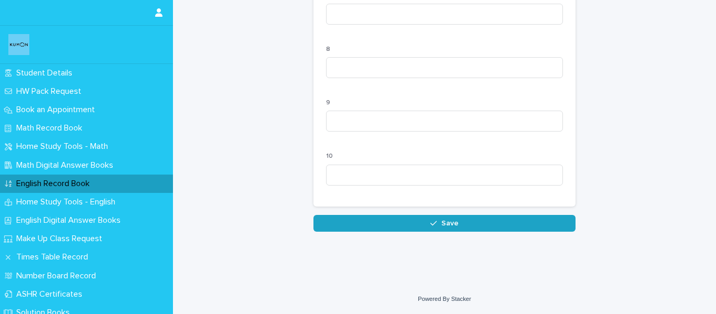
click at [430, 227] on icon "button" at bounding box center [433, 223] width 6 height 7
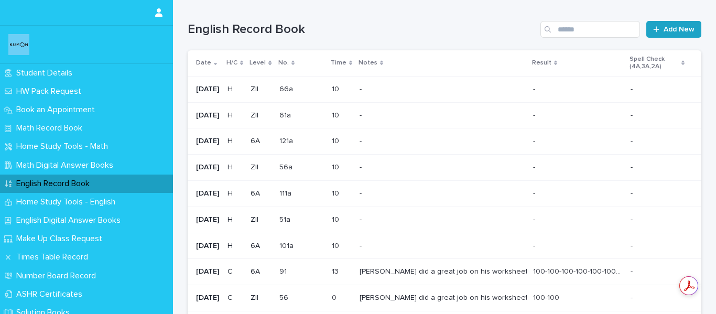
click at [668, 26] on span "Add New" at bounding box center [679, 29] width 31 height 7
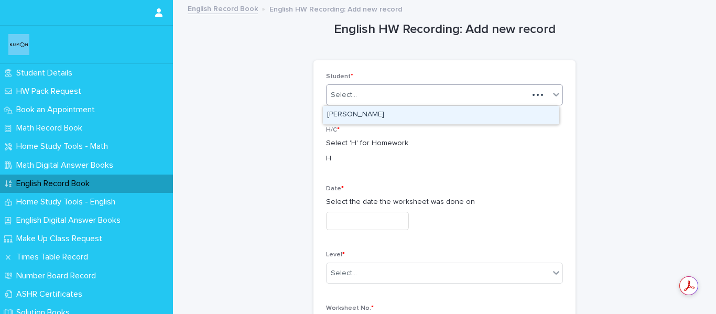
click at [365, 96] on div "Select..." at bounding box center [428, 95] width 202 height 17
click at [353, 108] on div "[PERSON_NAME]" at bounding box center [441, 115] width 236 height 18
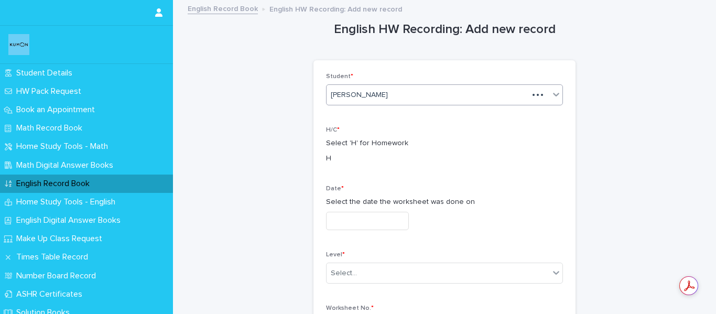
click at [357, 217] on input "text" at bounding box center [367, 221] width 83 height 18
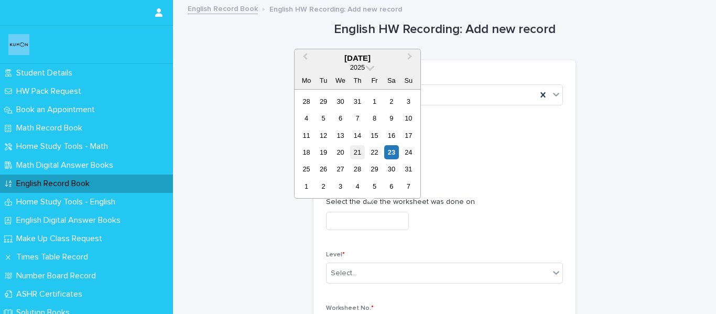
click at [361, 147] on div "21" at bounding box center [357, 152] width 14 height 14
type input "**********"
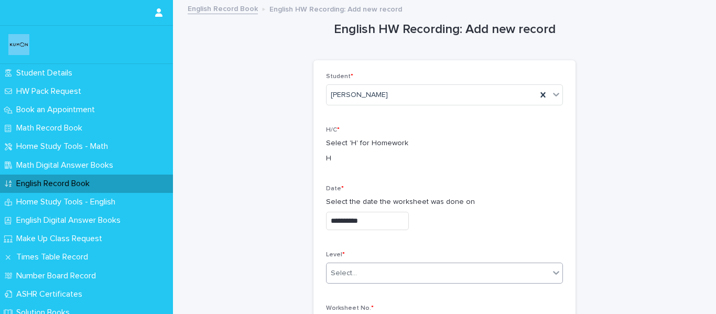
click at [363, 267] on div "Select..." at bounding box center [438, 273] width 223 height 17
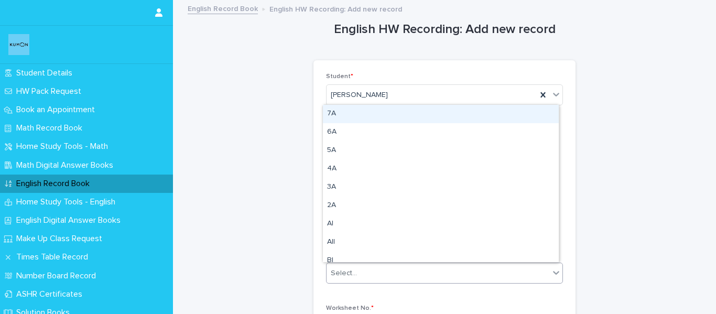
type input "*"
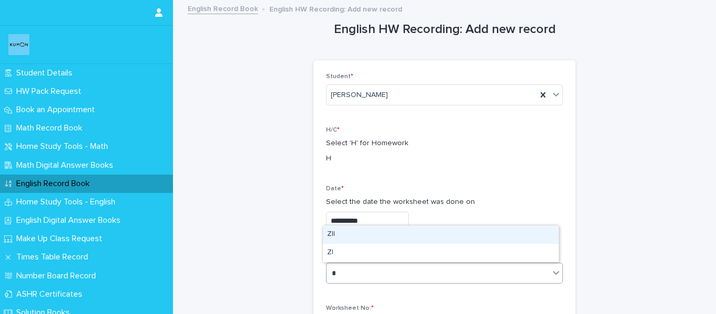
click at [351, 228] on div "ZII" at bounding box center [441, 234] width 236 height 18
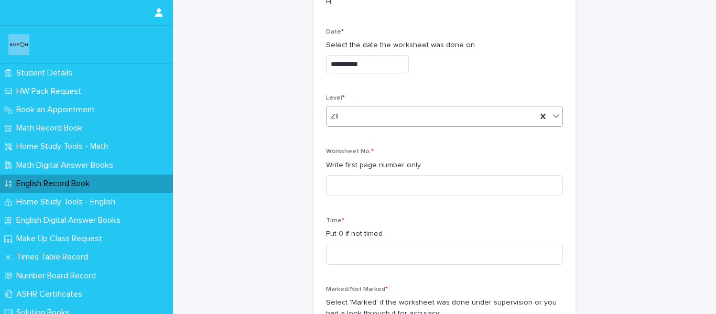
scroll to position [157, 0]
click at [357, 185] on input at bounding box center [444, 185] width 237 height 21
type input "***"
click at [365, 255] on input at bounding box center [444, 253] width 237 height 21
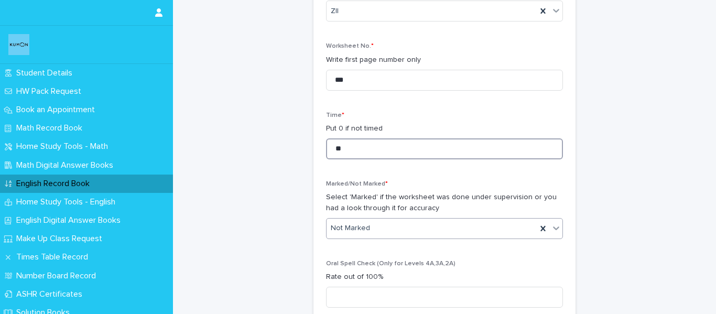
type input "**"
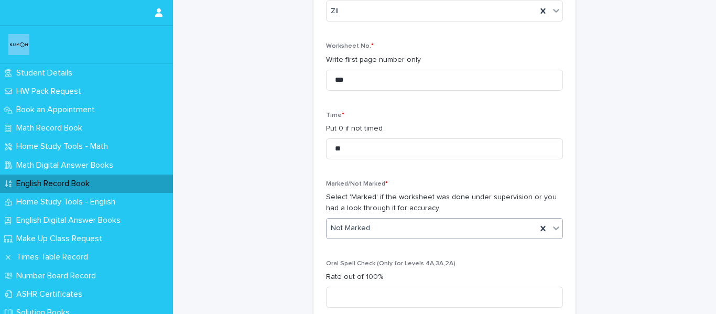
click at [371, 226] on input "text" at bounding box center [371, 228] width 1 height 9
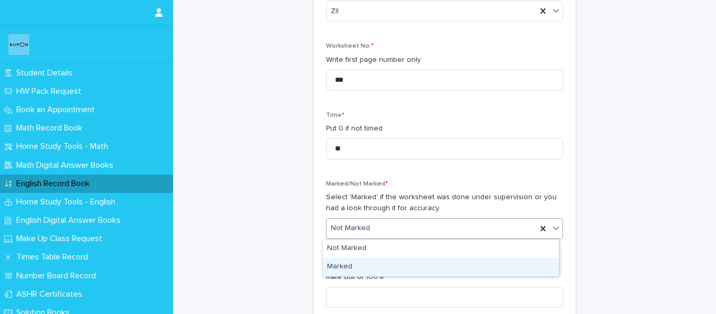
click at [364, 261] on div "Marked" at bounding box center [441, 267] width 236 height 18
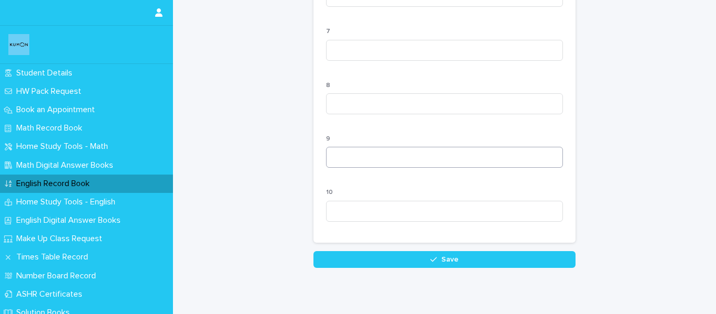
scroll to position [1109, 0]
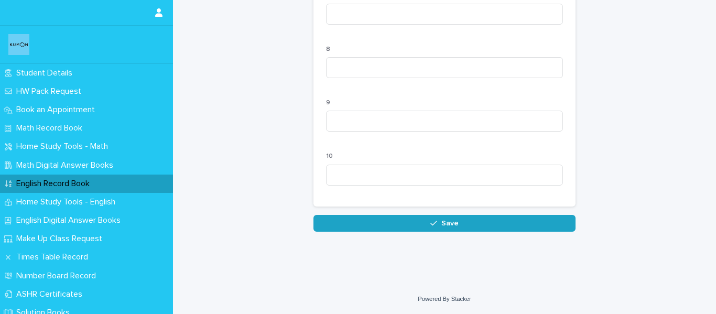
click at [431, 217] on button "Save" at bounding box center [445, 223] width 262 height 17
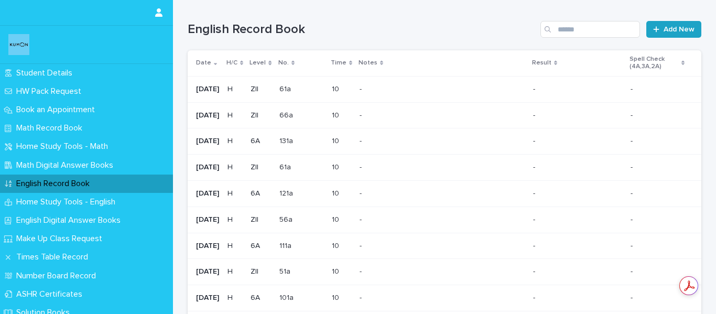
click at [679, 35] on link "Add New" at bounding box center [673, 29] width 55 height 17
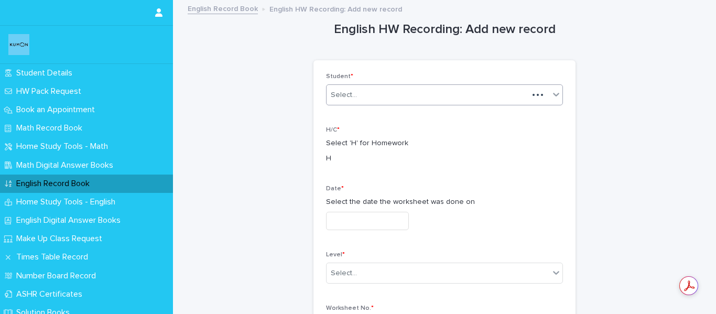
click at [451, 94] on div "Select..." at bounding box center [428, 95] width 202 height 17
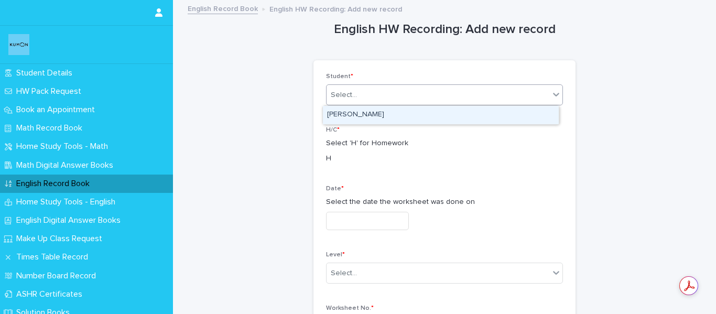
click at [422, 120] on div "[PERSON_NAME]" at bounding box center [441, 115] width 236 height 18
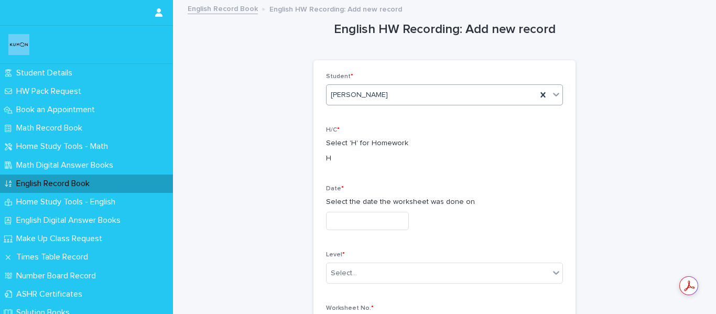
click at [388, 217] on input "text" at bounding box center [367, 221] width 83 height 18
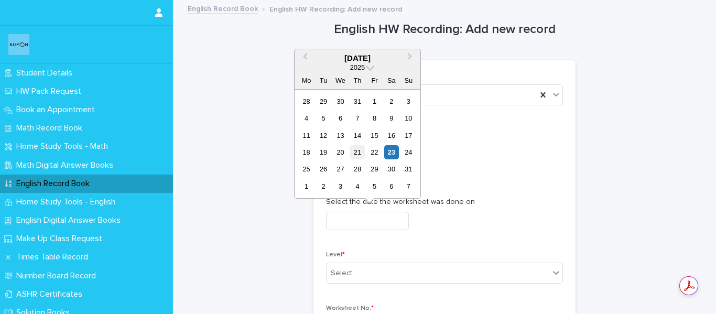
click at [355, 148] on div "21" at bounding box center [357, 152] width 14 height 14
type input "**********"
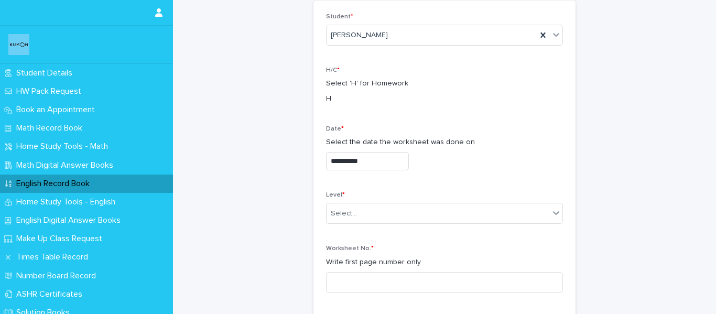
scroll to position [157, 0]
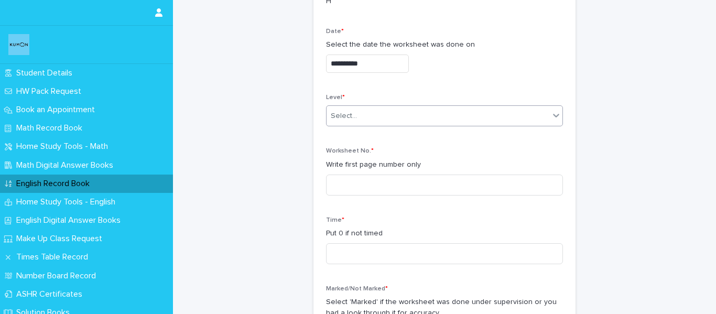
click at [393, 121] on div "Select..." at bounding box center [438, 115] width 223 height 17
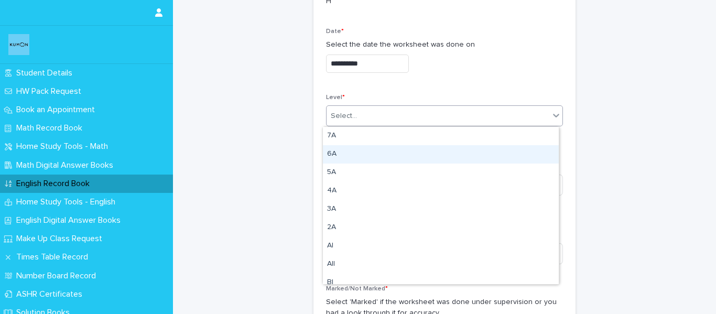
click at [381, 152] on div "6A" at bounding box center [441, 154] width 236 height 18
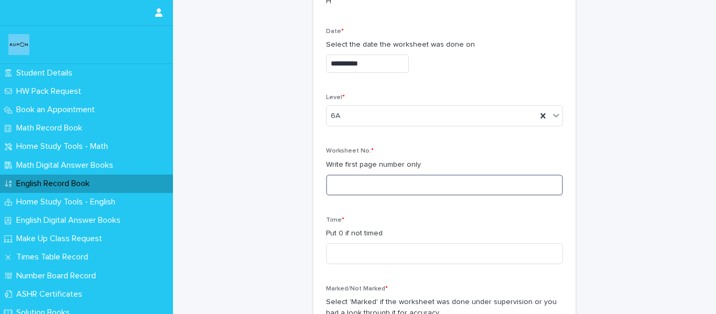
click at [385, 183] on input at bounding box center [444, 185] width 237 height 21
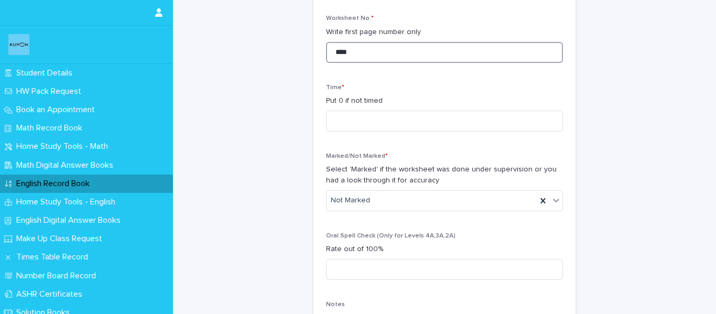
scroll to position [367, 0]
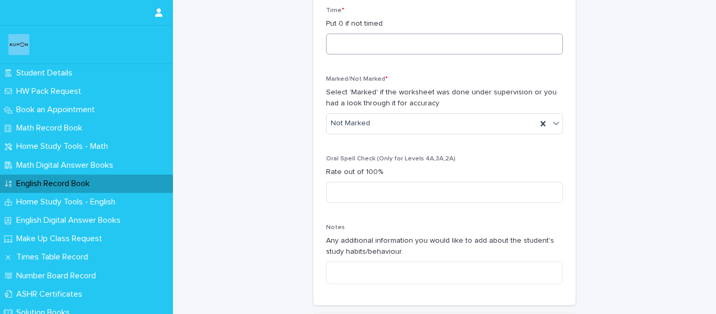
type input "****"
click at [403, 47] on input at bounding box center [444, 44] width 237 height 21
type input "**"
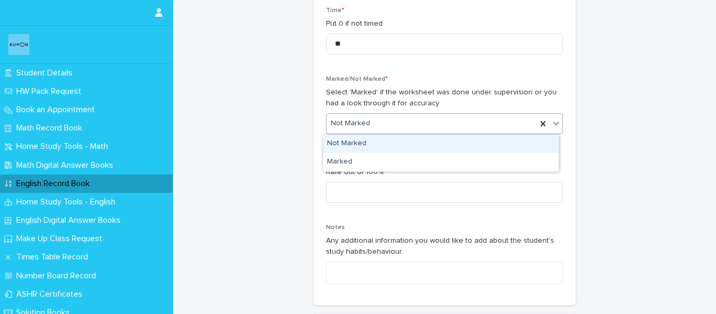
click at [413, 125] on div "Not Marked" at bounding box center [432, 123] width 210 height 17
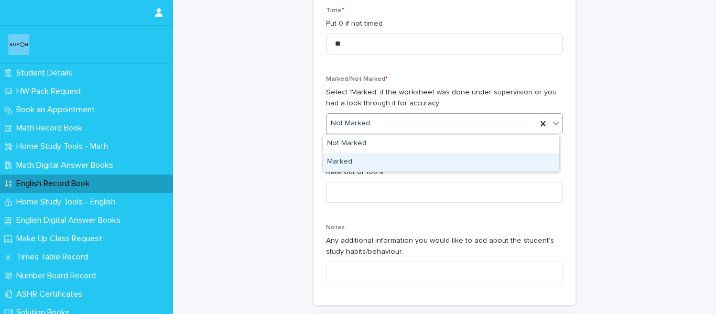
click at [406, 162] on div "Marked" at bounding box center [441, 162] width 236 height 18
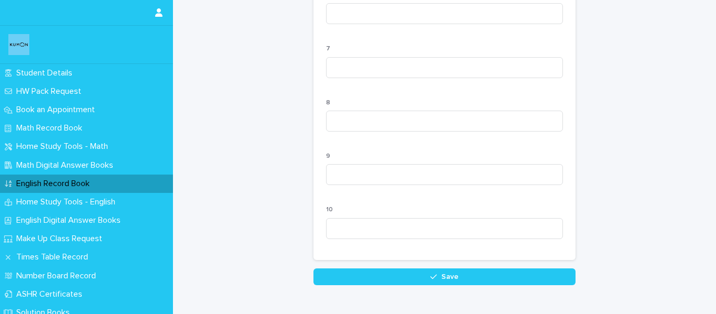
scroll to position [1101, 0]
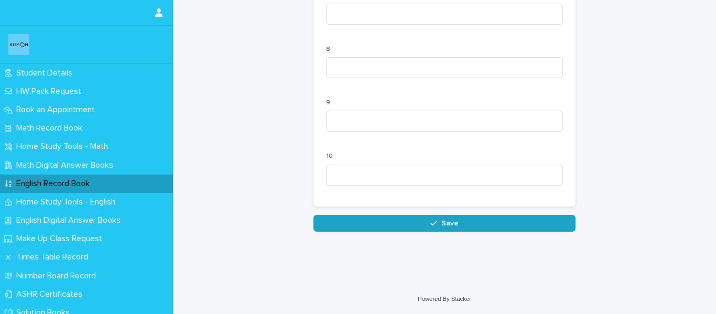
click at [438, 228] on button "Save" at bounding box center [445, 223] width 262 height 17
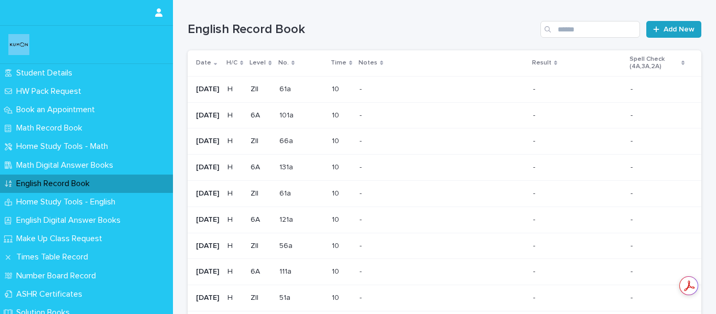
click at [667, 25] on link "Add New" at bounding box center [673, 29] width 55 height 17
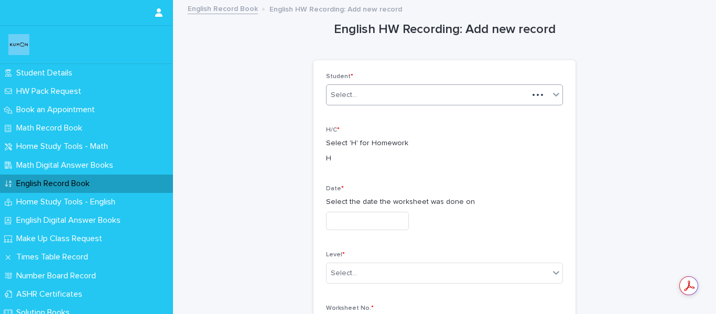
click at [438, 101] on div "Select..." at bounding box center [428, 95] width 202 height 17
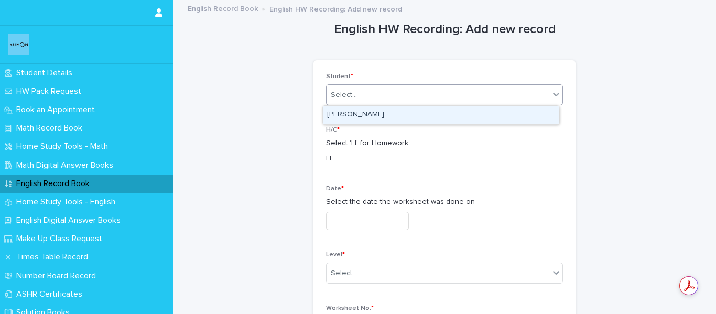
click at [422, 120] on div "[PERSON_NAME]" at bounding box center [441, 115] width 236 height 18
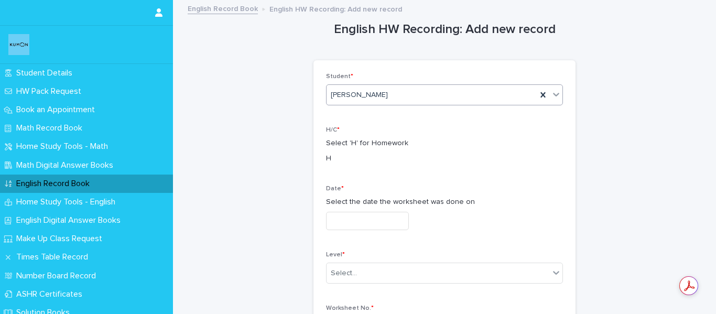
click at [401, 219] on input "text" at bounding box center [367, 221] width 83 height 18
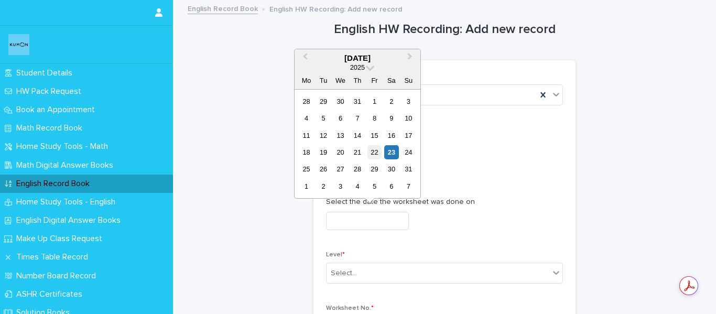
click at [376, 155] on div "22" at bounding box center [375, 152] width 14 height 14
type input "**********"
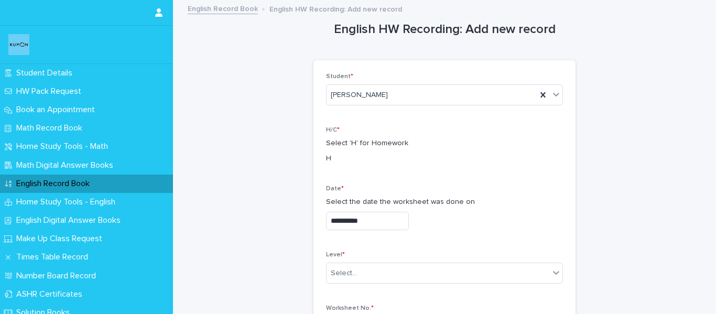
click at [381, 219] on input "**********" at bounding box center [367, 221] width 83 height 18
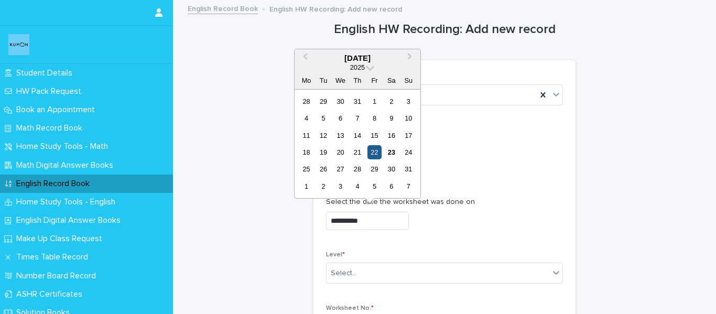
click at [372, 155] on div "22" at bounding box center [375, 152] width 14 height 14
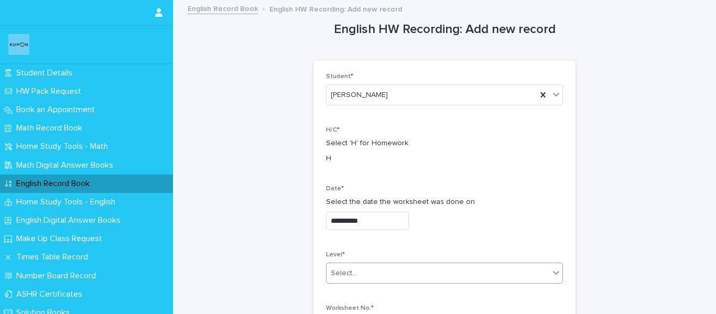
click at [368, 273] on div "Select..." at bounding box center [438, 273] width 223 height 17
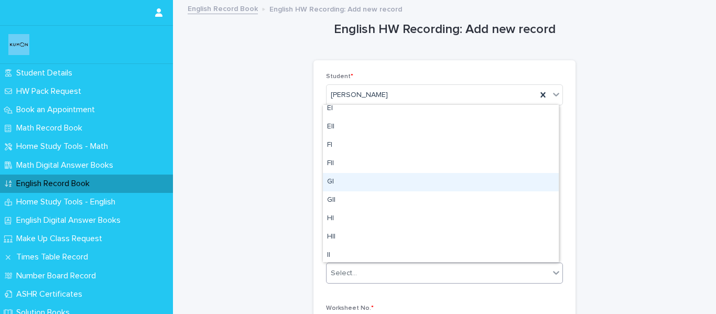
scroll to position [375, 0]
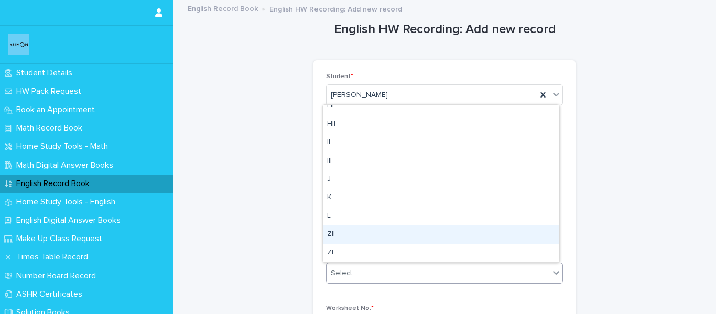
click at [363, 230] on div "ZII" at bounding box center [441, 234] width 236 height 18
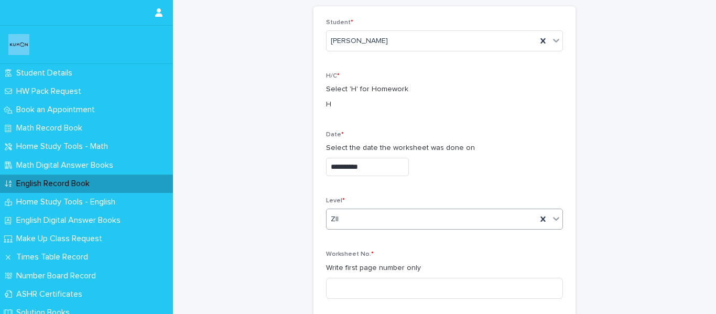
scroll to position [157, 0]
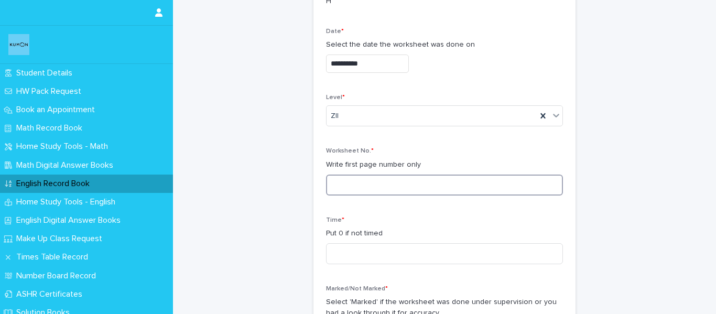
click at [371, 187] on input at bounding box center [444, 185] width 237 height 21
type input "***"
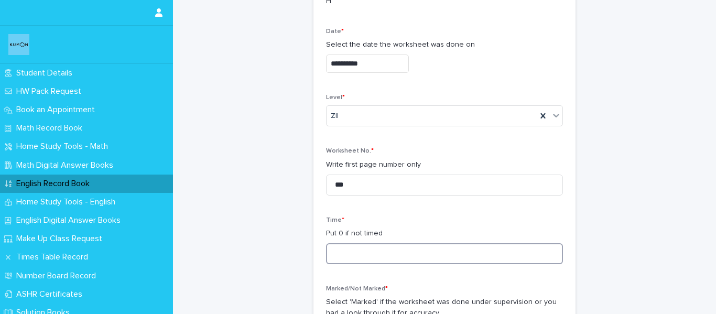
click at [368, 258] on input at bounding box center [444, 253] width 237 height 21
type input "**"
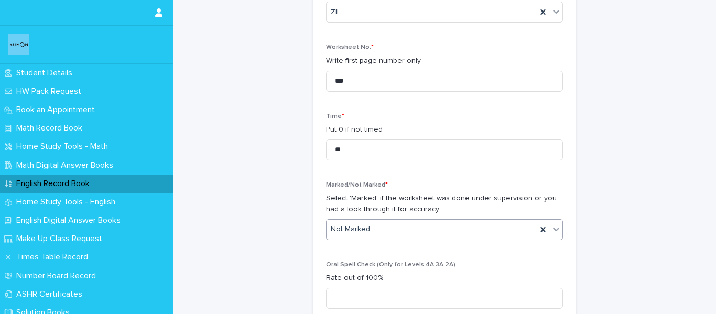
scroll to position [262, 0]
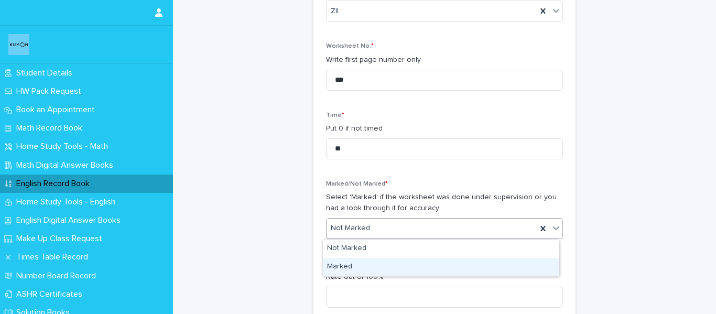
drag, startPoint x: 362, startPoint y: 223, endPoint x: 362, endPoint y: 253, distance: 29.9
click at [362, 263] on div "Marked" at bounding box center [441, 267] width 236 height 18
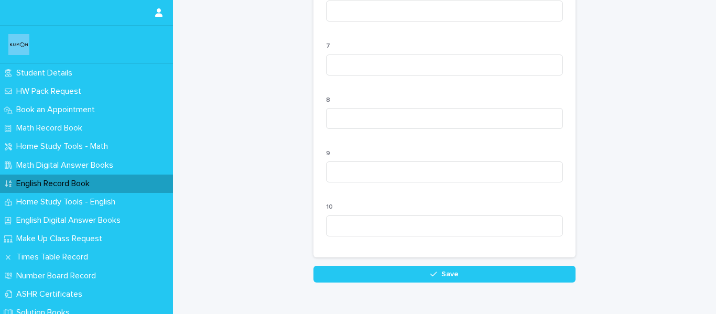
scroll to position [1109, 0]
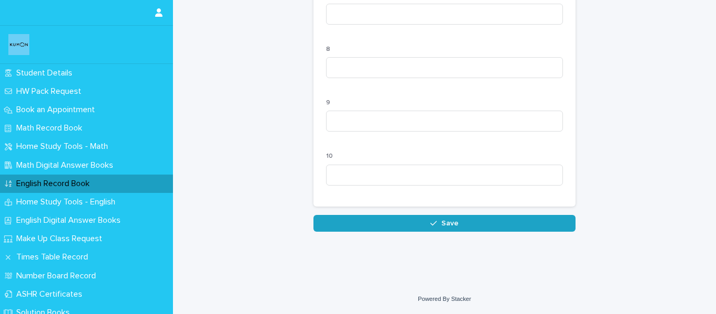
click at [460, 228] on button "Save" at bounding box center [445, 223] width 262 height 17
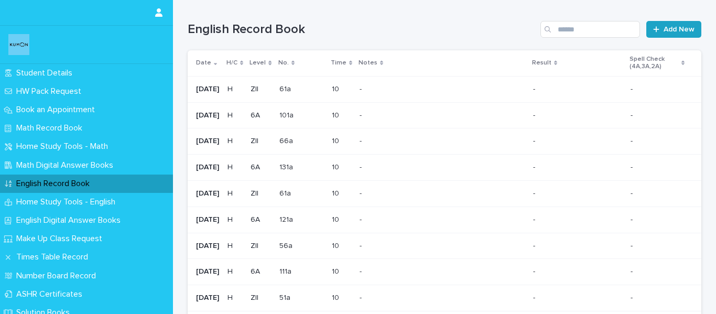
click at [664, 32] on span "Add New" at bounding box center [679, 29] width 31 height 7
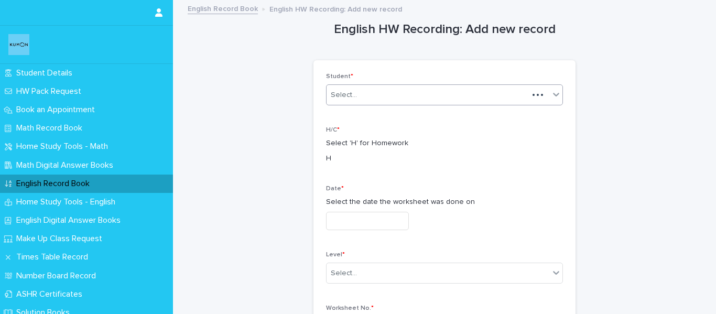
click at [426, 95] on div "Select..." at bounding box center [428, 95] width 202 height 17
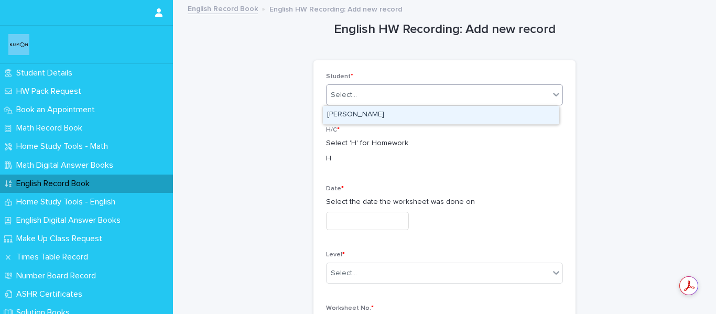
click at [414, 121] on div "[PERSON_NAME]" at bounding box center [441, 115] width 236 height 18
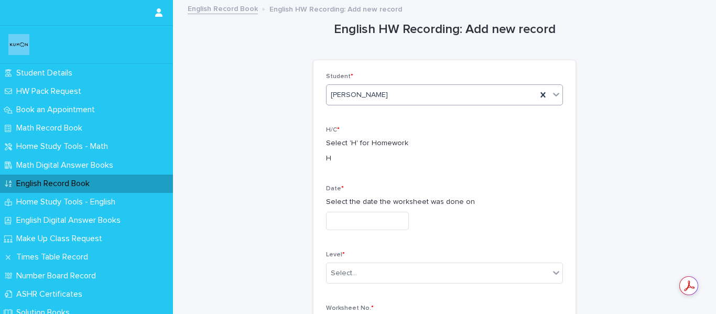
click at [395, 214] on input "text" at bounding box center [367, 221] width 83 height 18
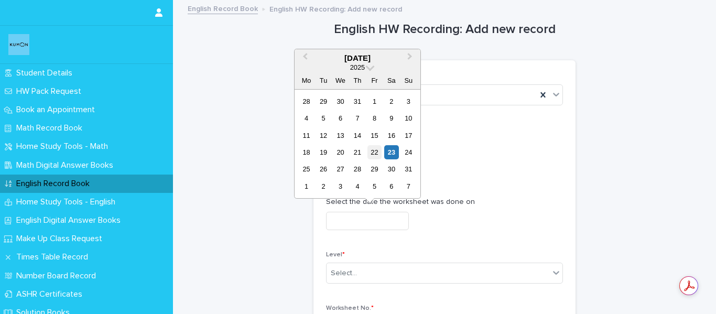
click at [382, 148] on div "18 19 20 21 22 23 24" at bounding box center [357, 152] width 119 height 17
click at [378, 148] on div "22" at bounding box center [375, 152] width 14 height 14
type input "**********"
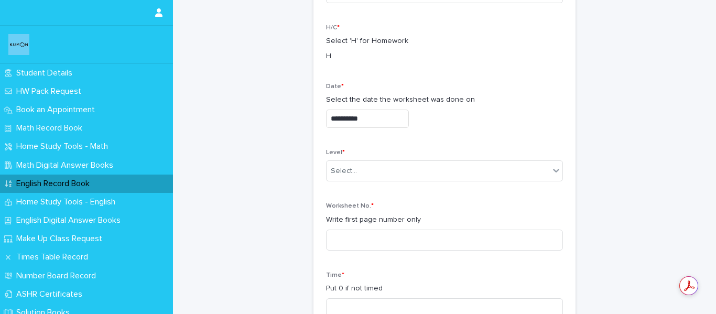
scroll to position [105, 0]
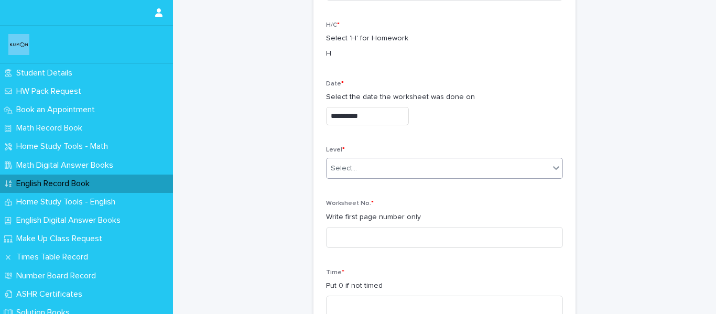
click at [375, 178] on div "Select..." at bounding box center [444, 168] width 237 height 21
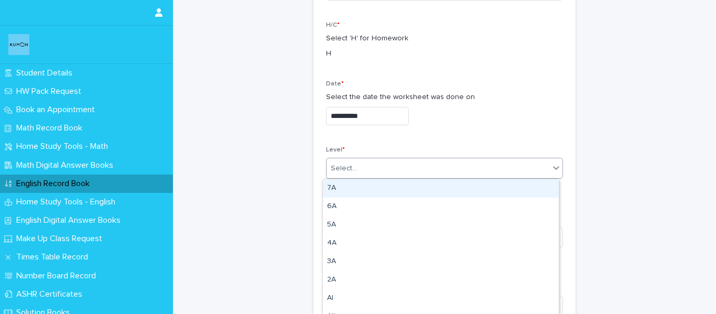
type input "*"
click at [381, 194] on div "6A" at bounding box center [441, 188] width 236 height 18
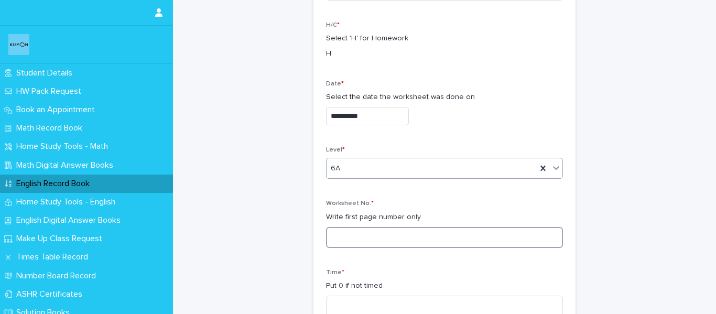
click at [384, 233] on input at bounding box center [444, 237] width 237 height 21
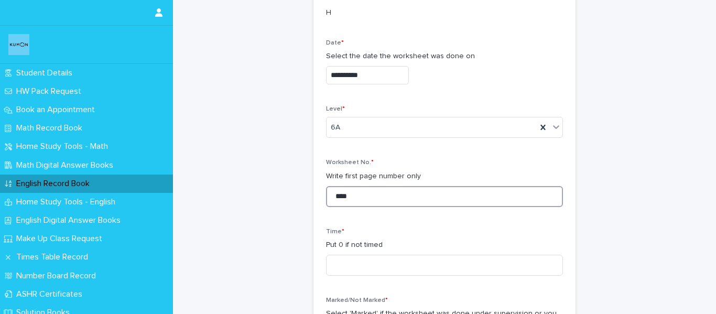
scroll to position [210, 0]
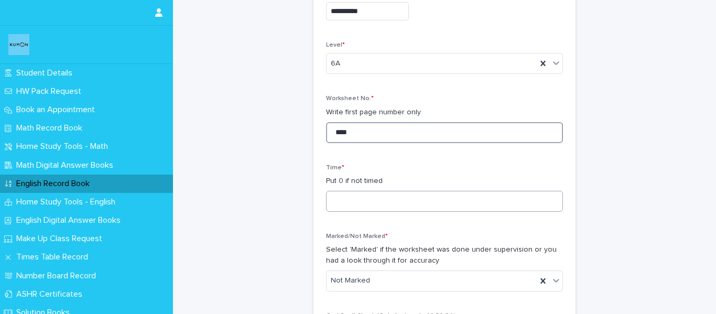
type input "****"
click at [386, 196] on input at bounding box center [444, 201] width 237 height 21
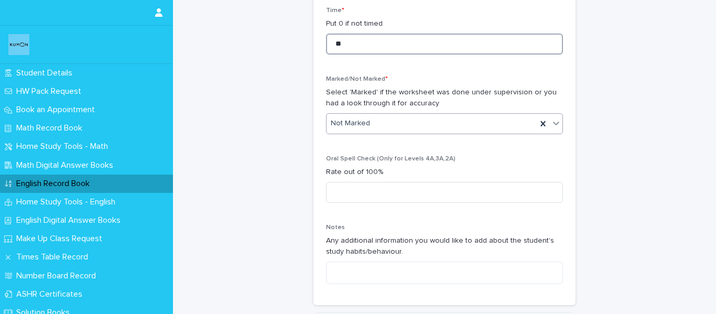
type input "**"
click at [388, 126] on div "Not Marked" at bounding box center [432, 123] width 210 height 17
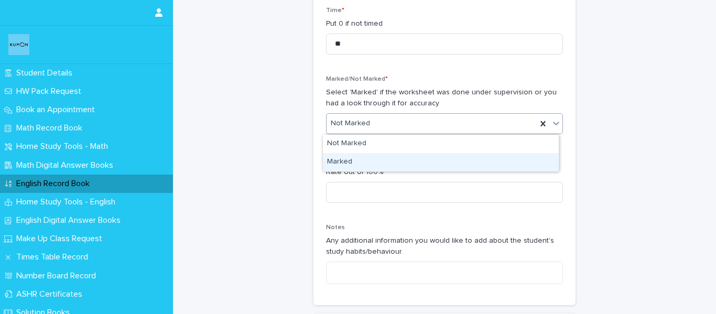
click at [387, 160] on div "Marked" at bounding box center [441, 162] width 236 height 18
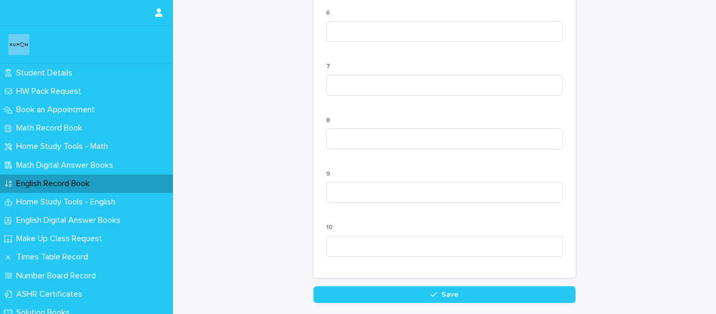
scroll to position [1109, 0]
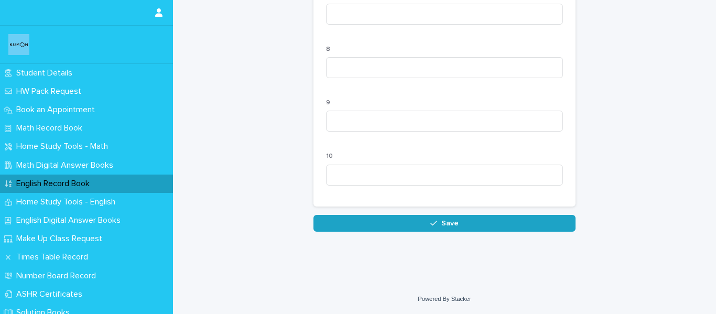
click at [442, 221] on span "Save" at bounding box center [449, 223] width 17 height 7
